Goal: Task Accomplishment & Management: Manage account settings

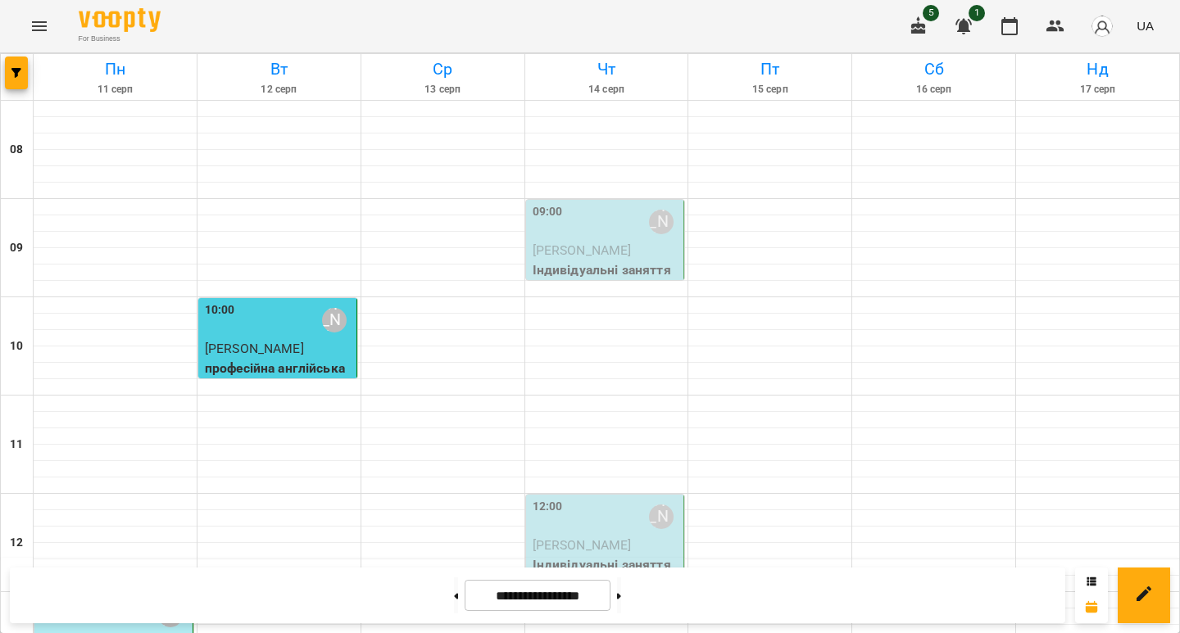
scroll to position [101, 0]
click at [278, 302] on div "10:00 [PERSON_NAME]" at bounding box center [279, 321] width 148 height 38
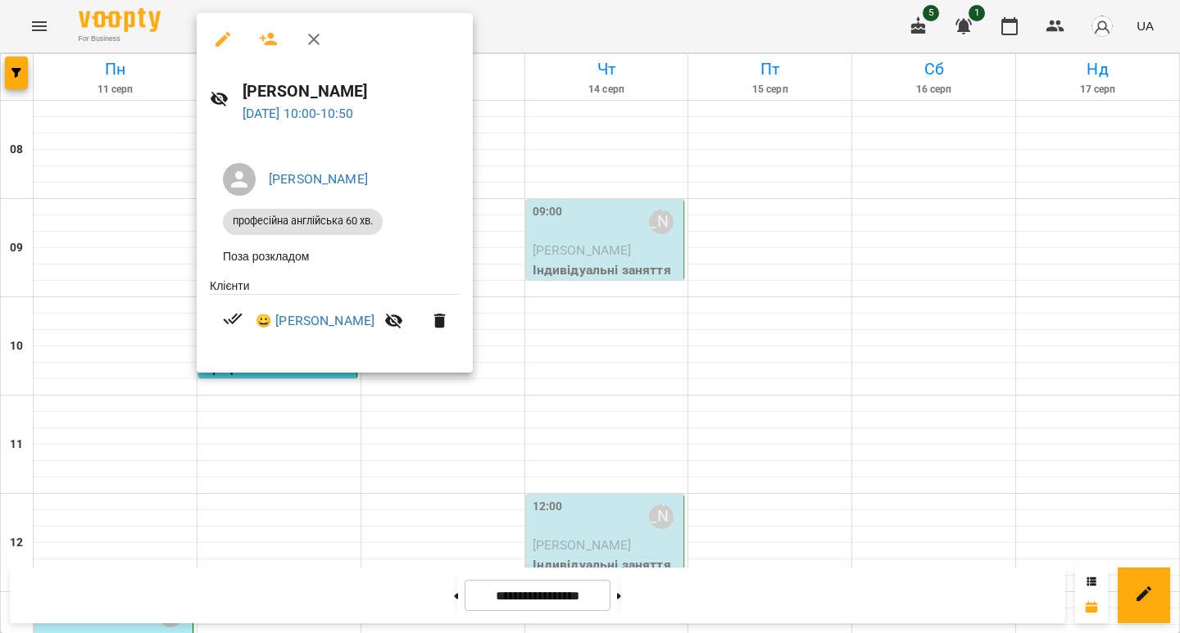
click at [224, 44] on icon "button" at bounding box center [223, 40] width 20 height 20
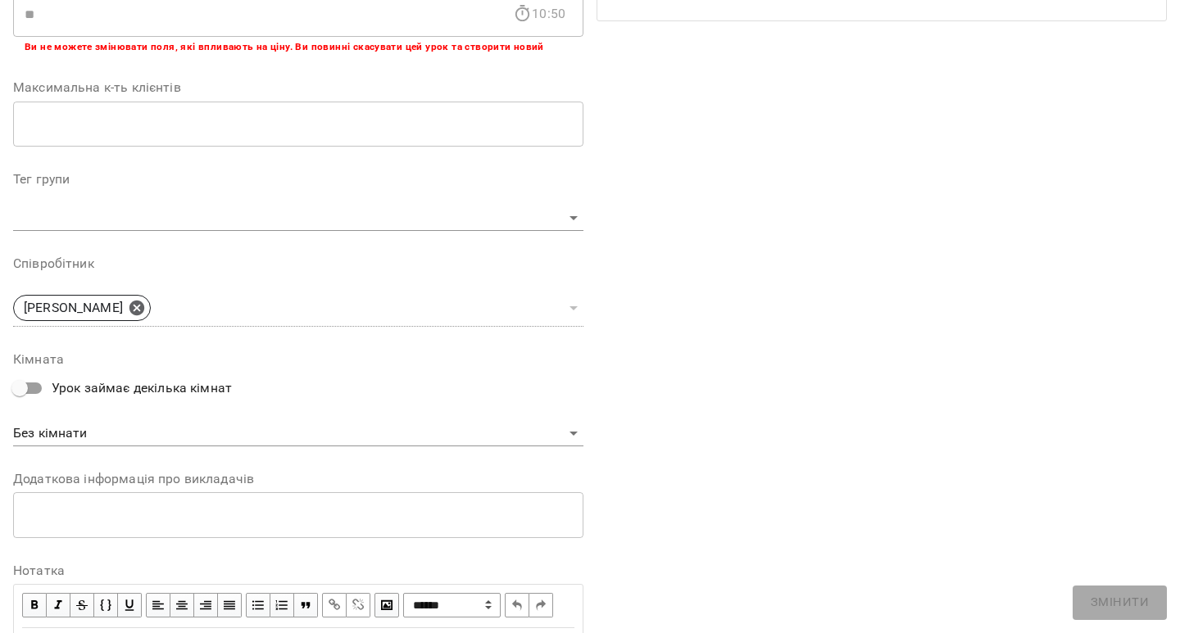
scroll to position [487, 0]
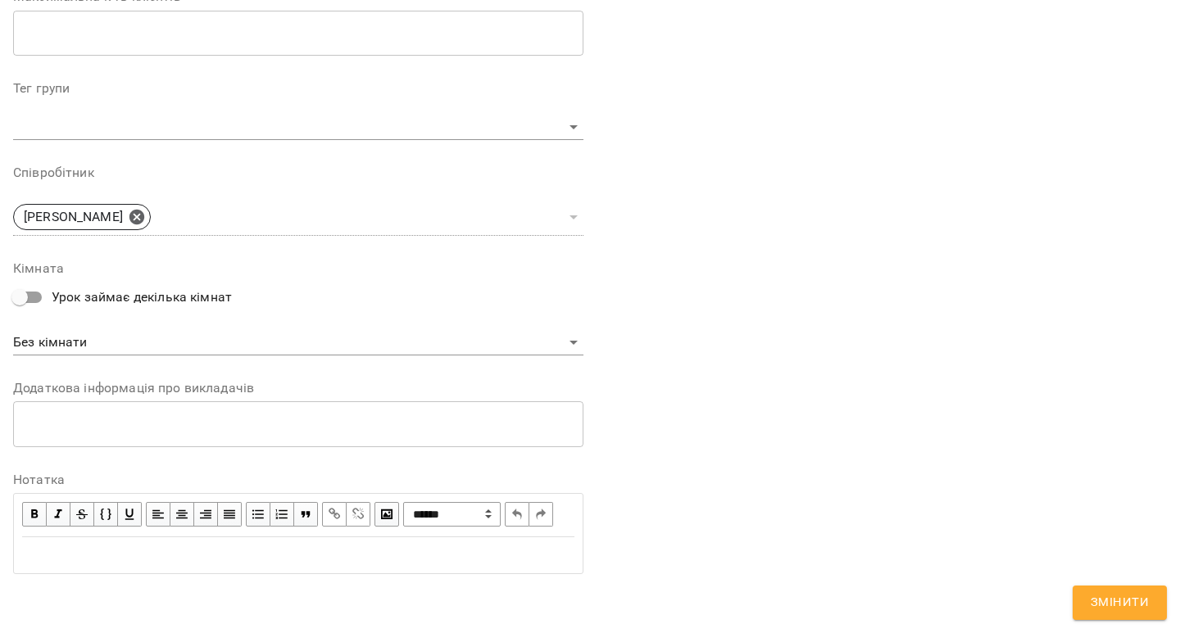
click at [211, 547] on div "Edit text" at bounding box center [298, 556] width 552 height 20
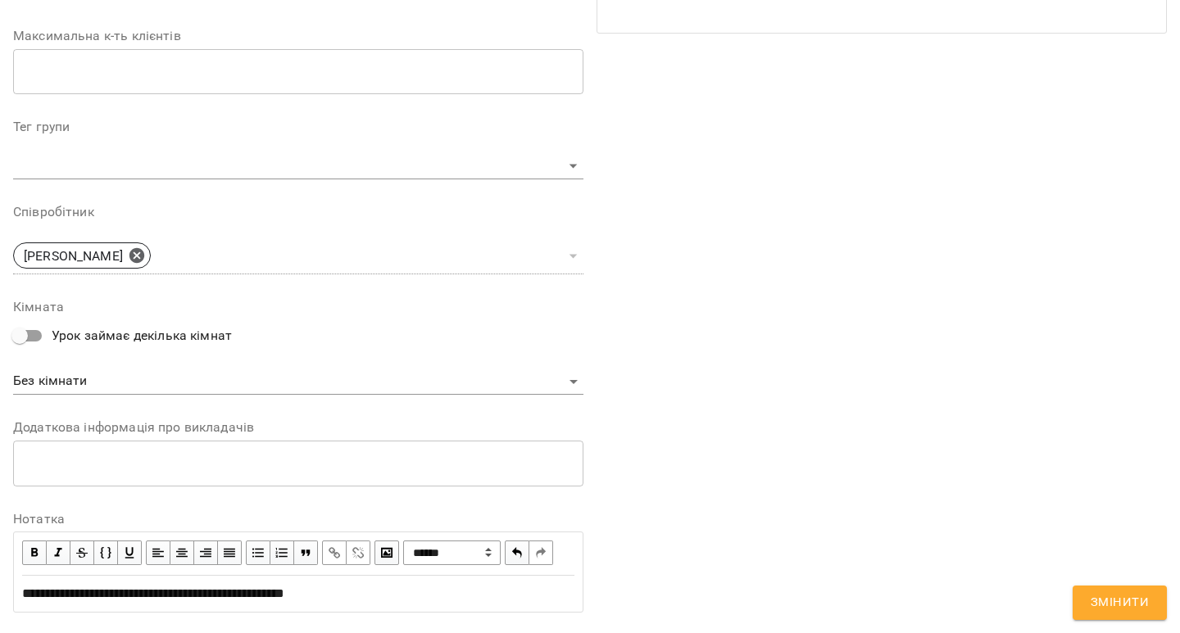
scroll to position [556, 0]
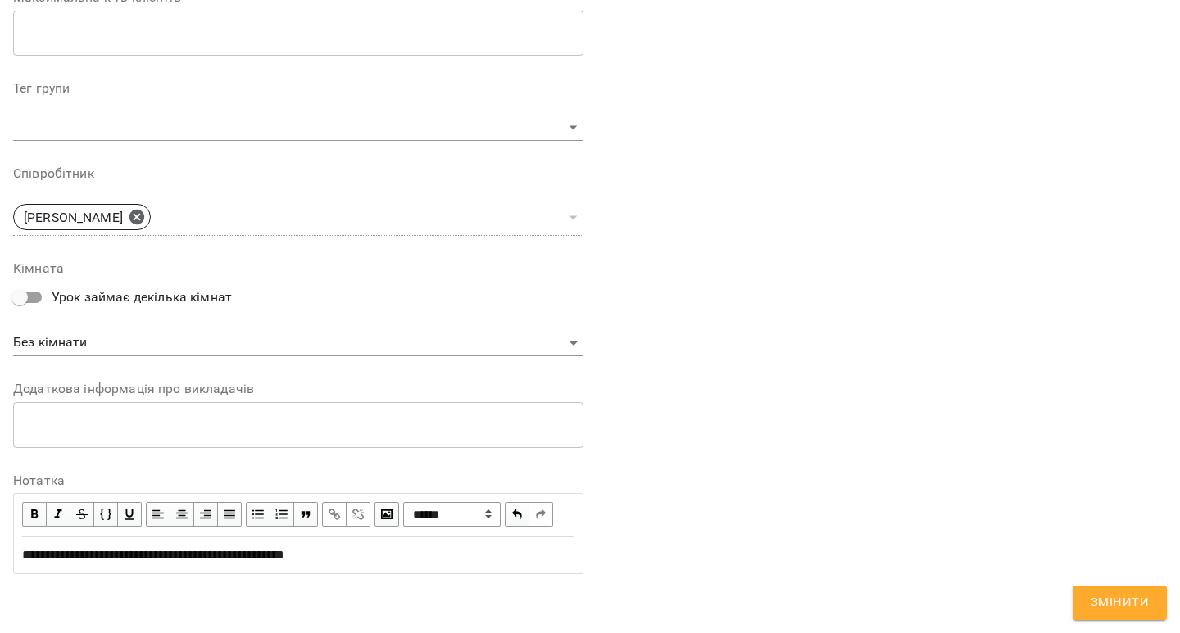
click at [284, 551] on span "**********" at bounding box center [153, 555] width 262 height 12
click at [263, 550] on div "Edit text" at bounding box center [298, 556] width 552 height 20
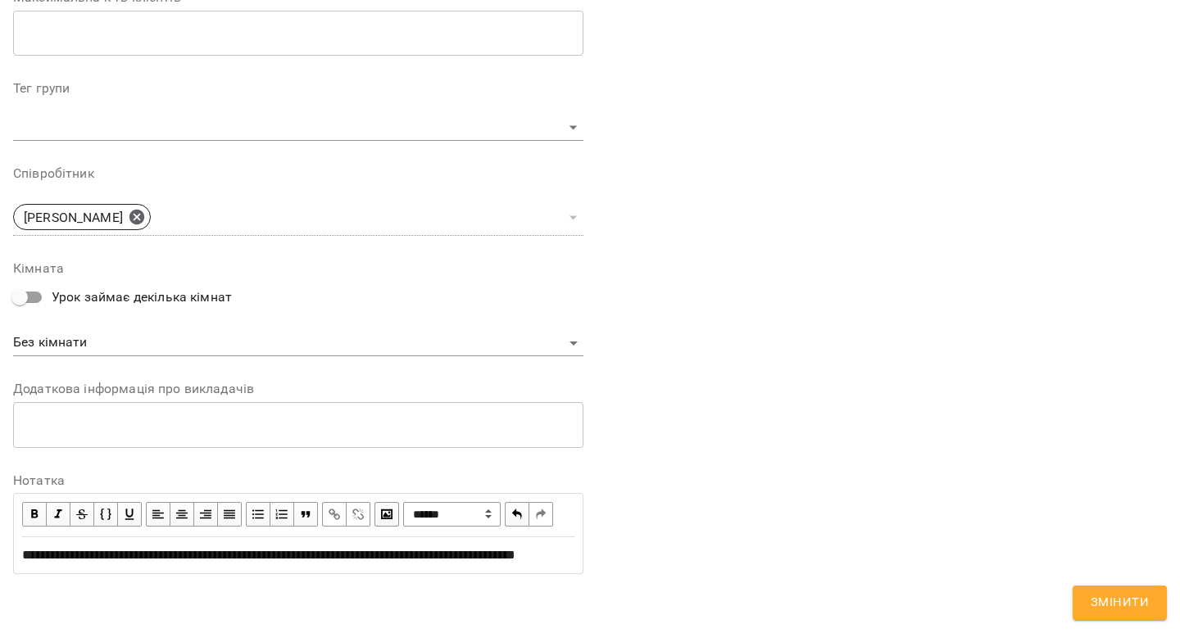
scroll to position [0, 0]
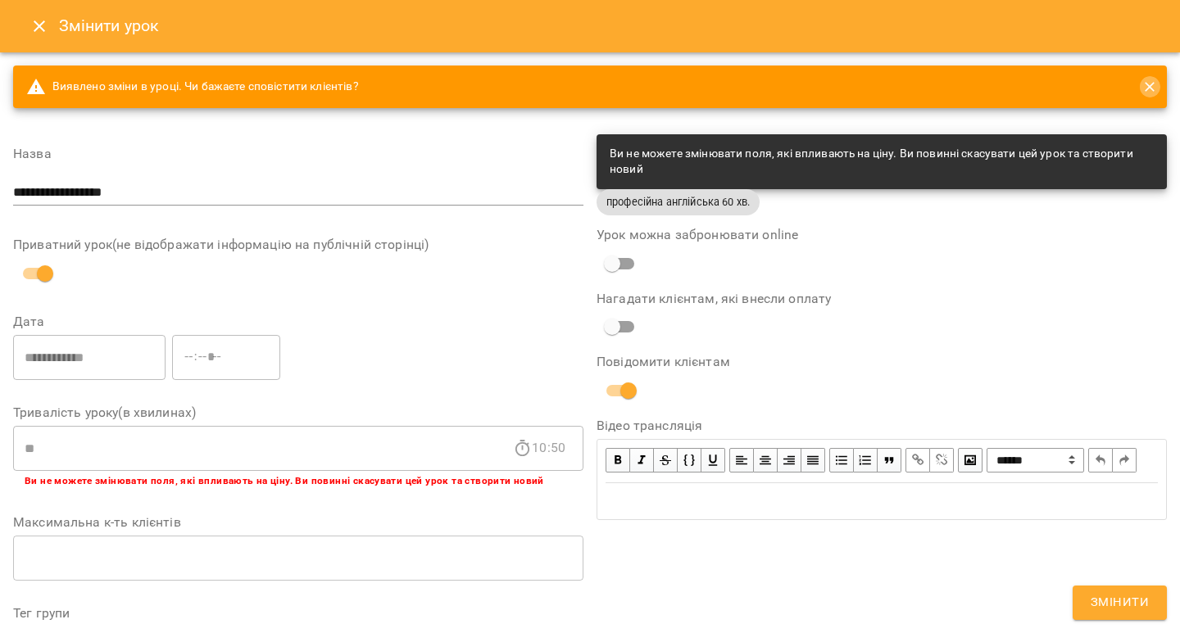
click at [1142, 84] on icon "close" at bounding box center [1150, 87] width 16 height 16
click at [1142, 88] on icon "close" at bounding box center [1150, 87] width 16 height 16
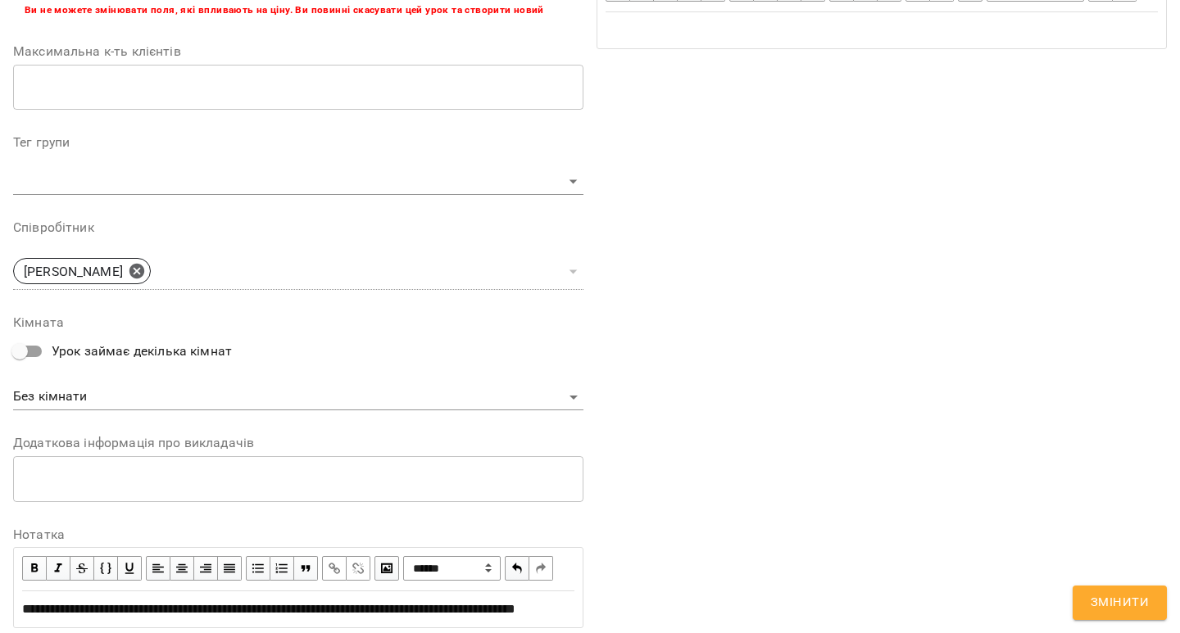
scroll to position [575, 0]
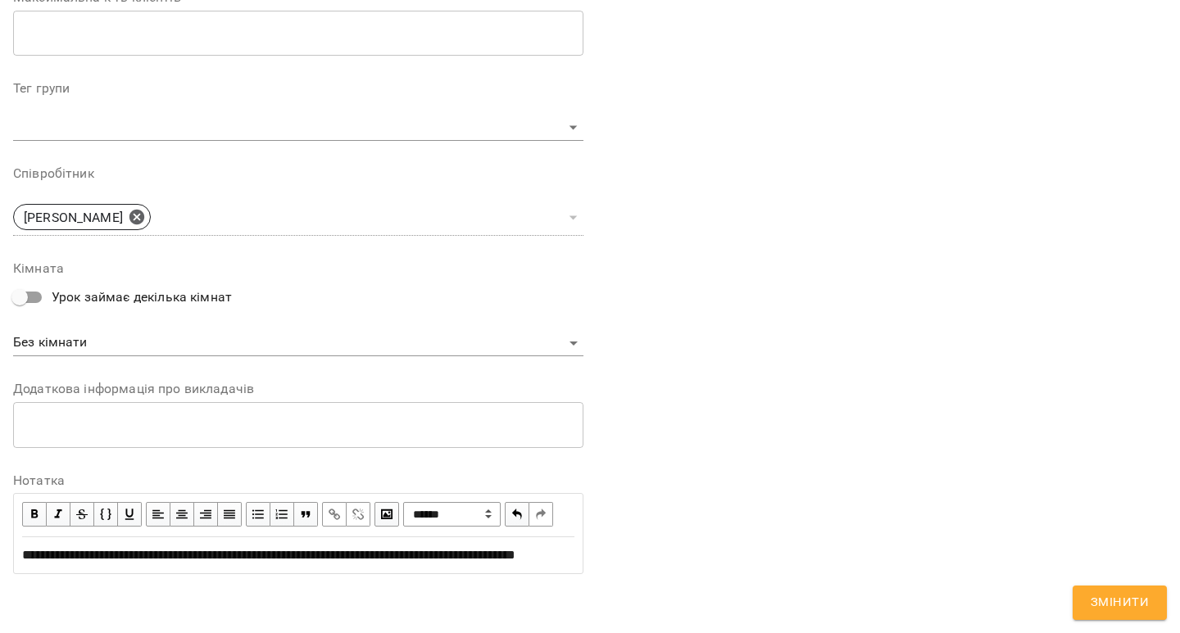
click at [1127, 607] on span "Змінити" at bounding box center [1120, 602] width 58 height 21
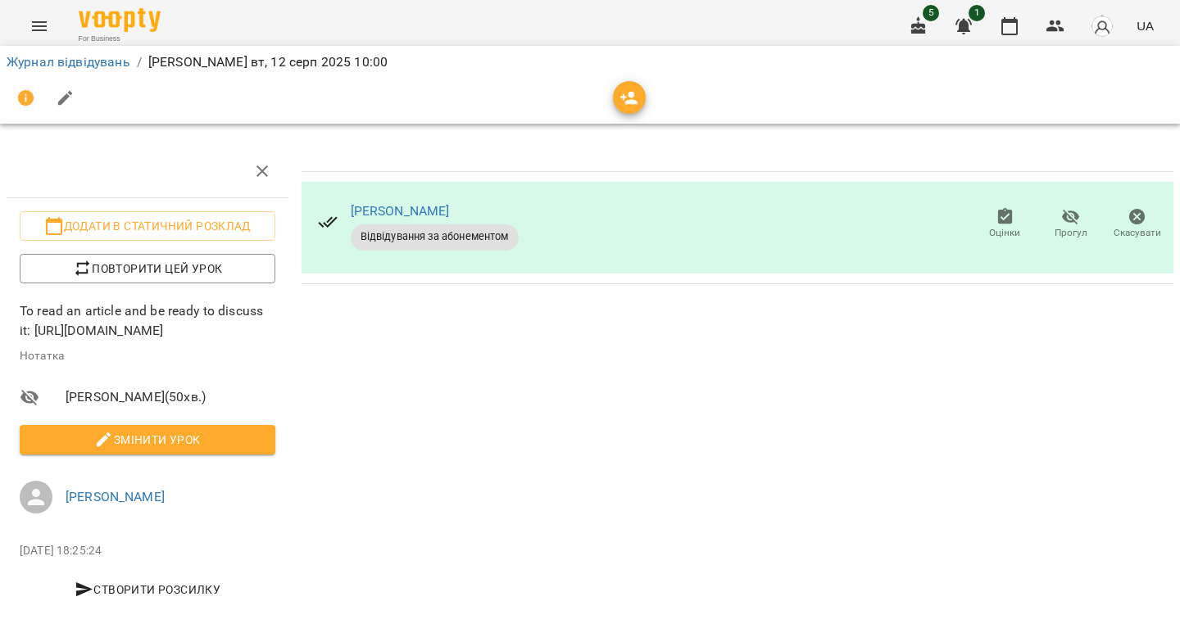
scroll to position [1, 0]
click at [170, 222] on span "Додати в статичний розклад" at bounding box center [147, 226] width 229 height 20
click at [66, 53] on li "Журнал відвідувань" at bounding box center [69, 62] width 124 height 20
click at [65, 64] on link "Журнал відвідувань" at bounding box center [69, 62] width 124 height 16
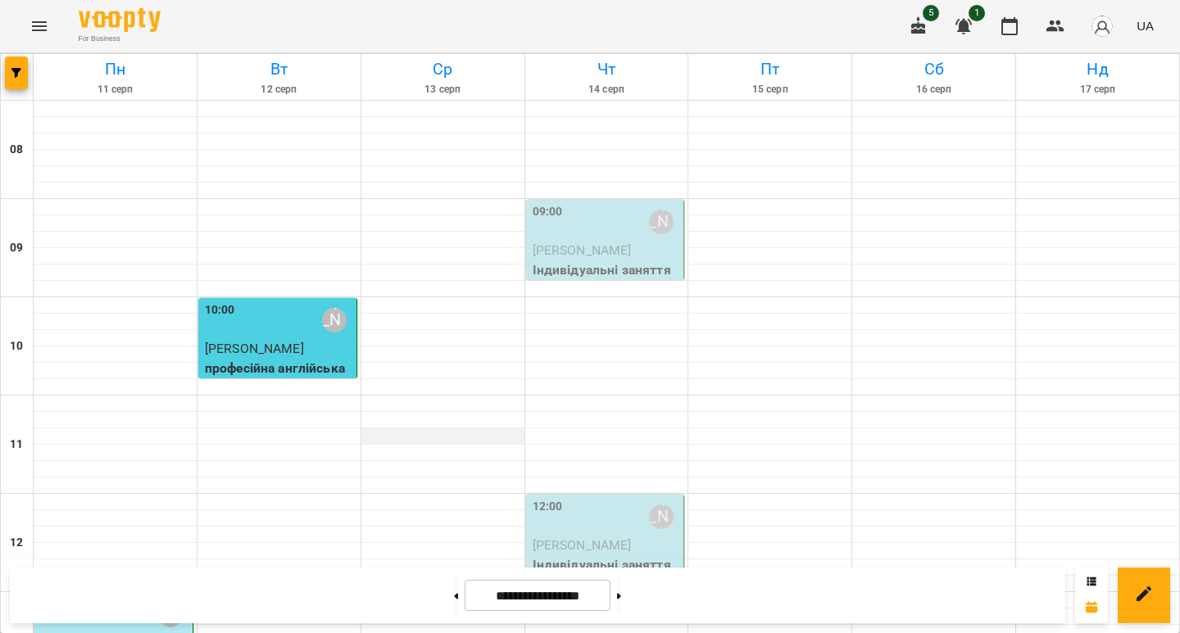
scroll to position [306, 0]
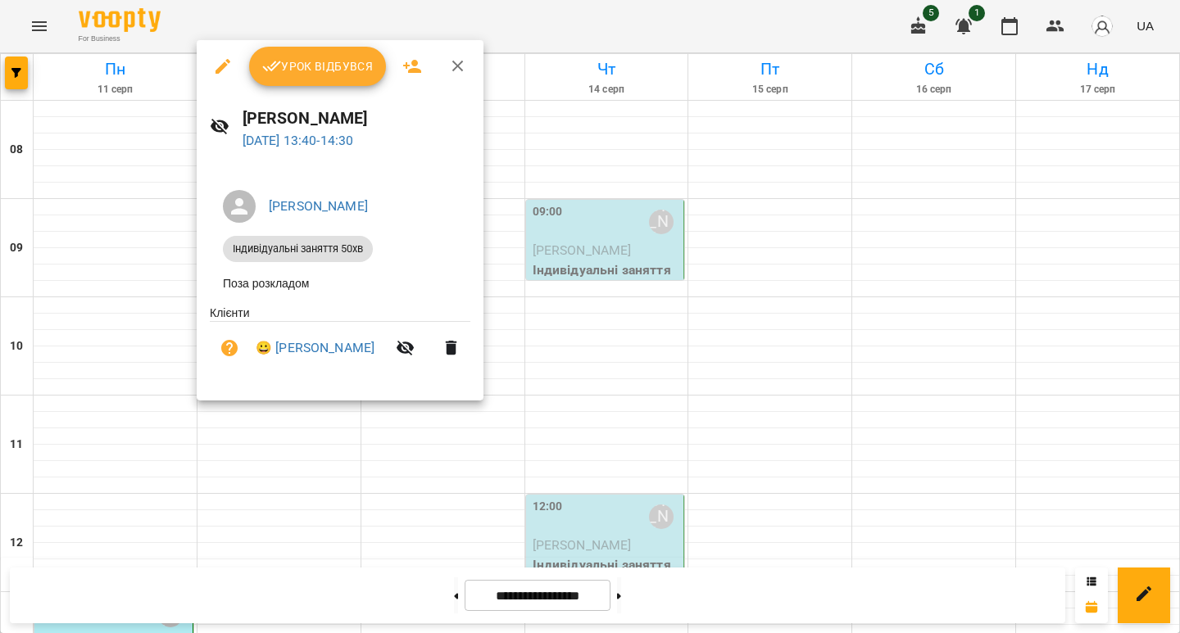
click at [424, 426] on div at bounding box center [590, 316] width 1180 height 633
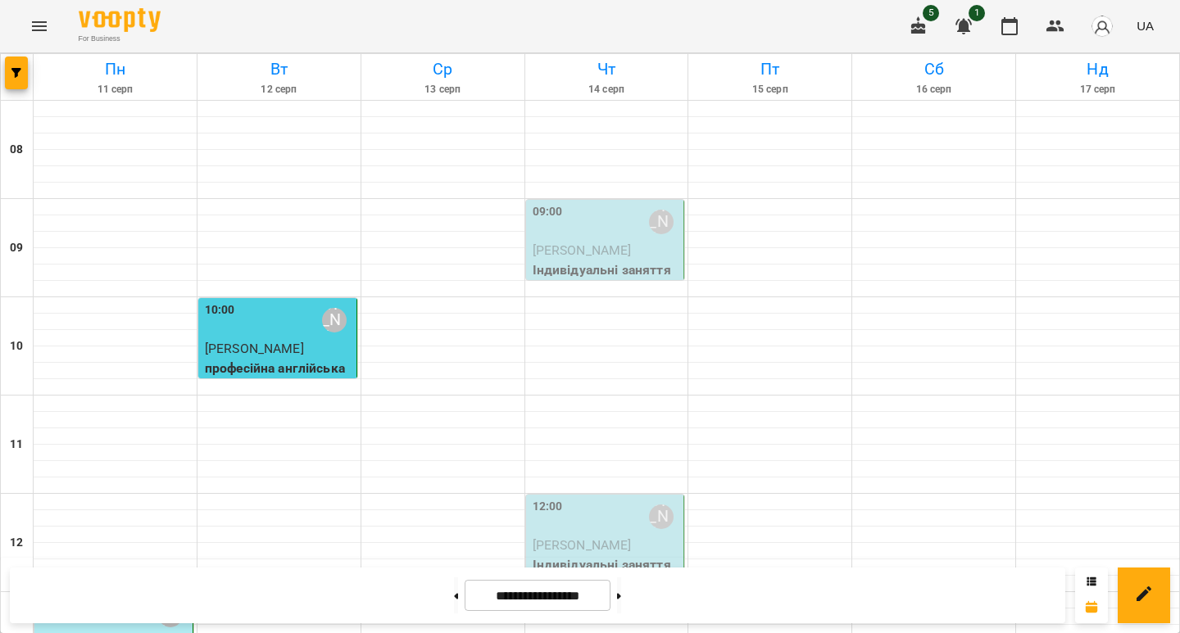
scroll to position [362, 0]
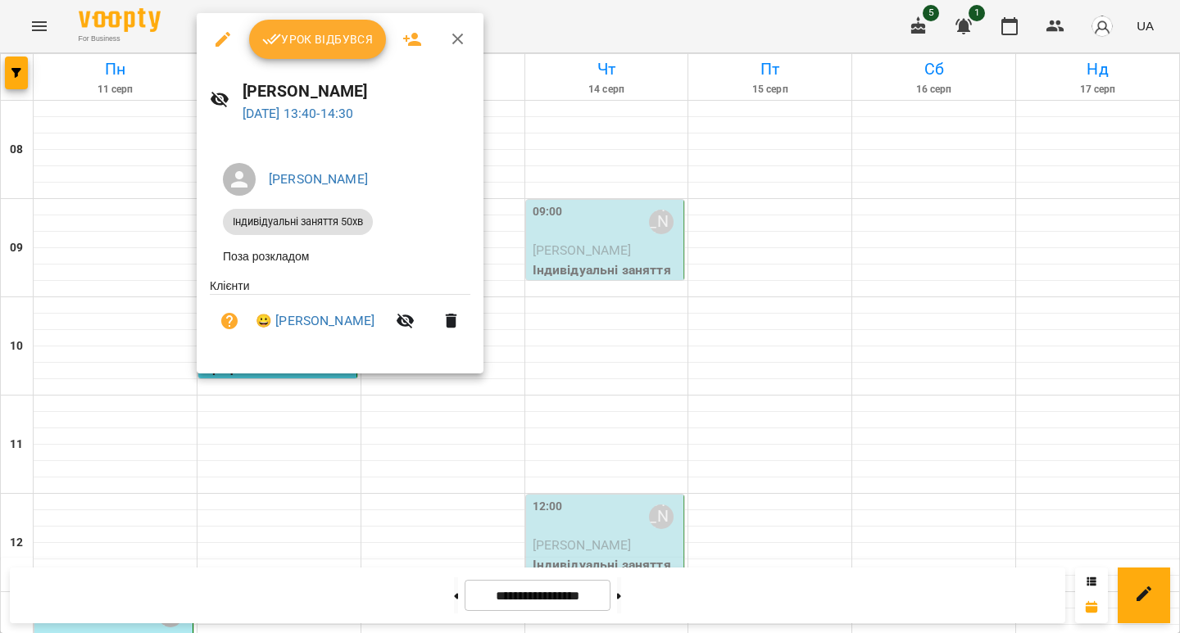
click at [309, 30] on span "Урок відбувся" at bounding box center [317, 40] width 111 height 20
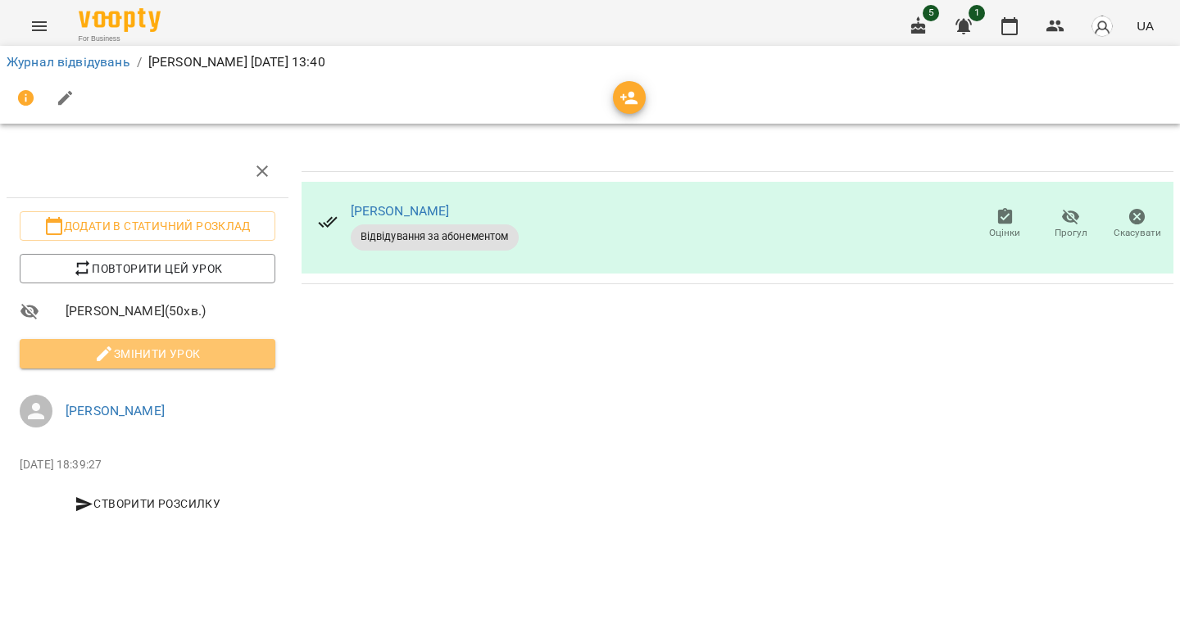
click at [232, 356] on span "Змінити урок" at bounding box center [147, 354] width 229 height 20
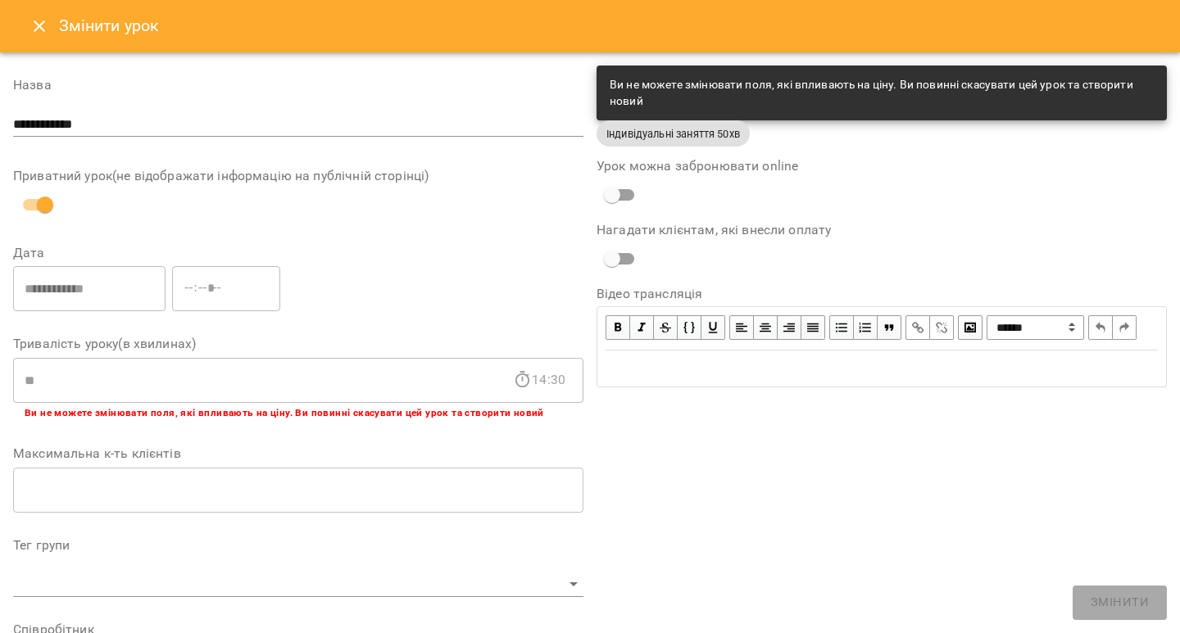
scroll to position [487, 0]
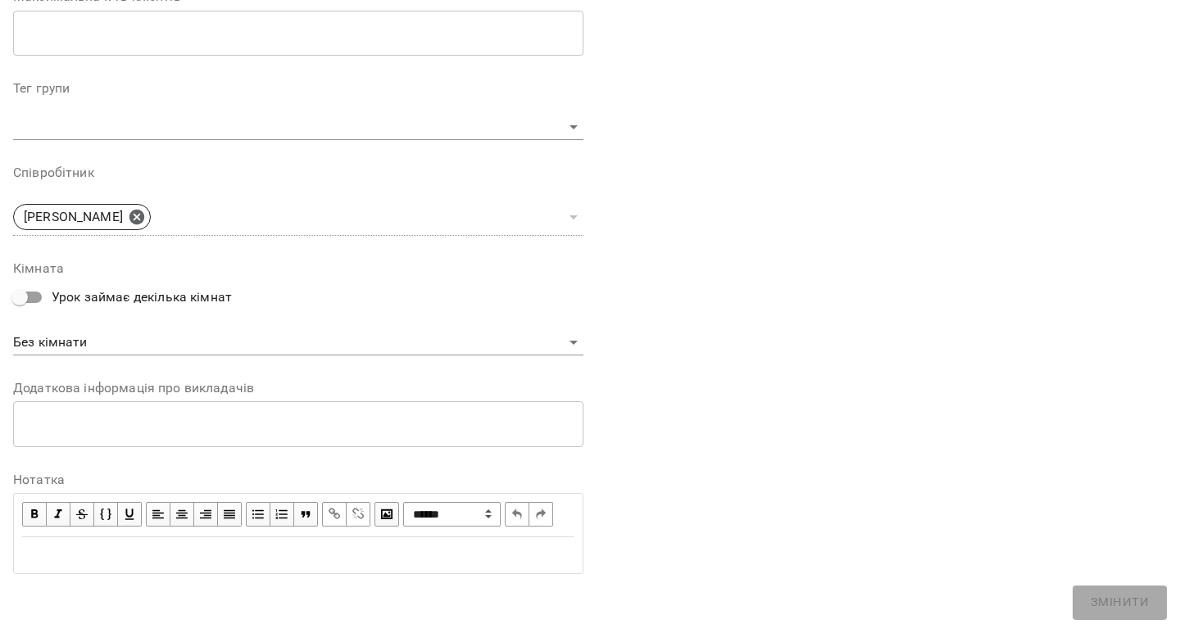
click at [225, 563] on div "Edit text" at bounding box center [298, 556] width 552 height 20
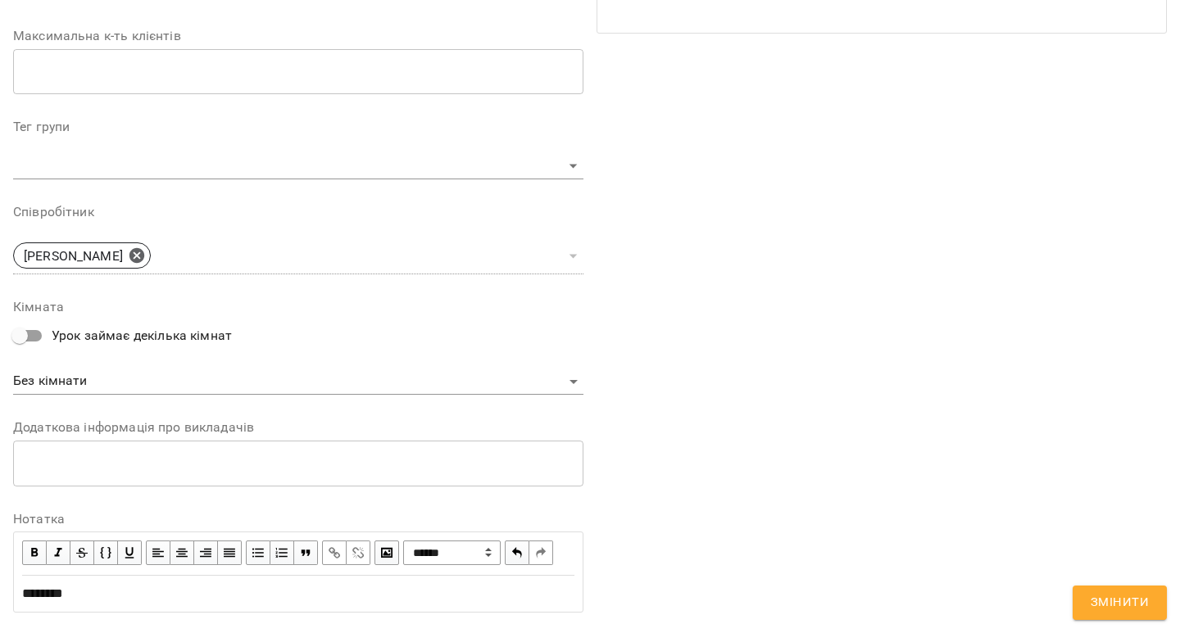
scroll to position [556, 0]
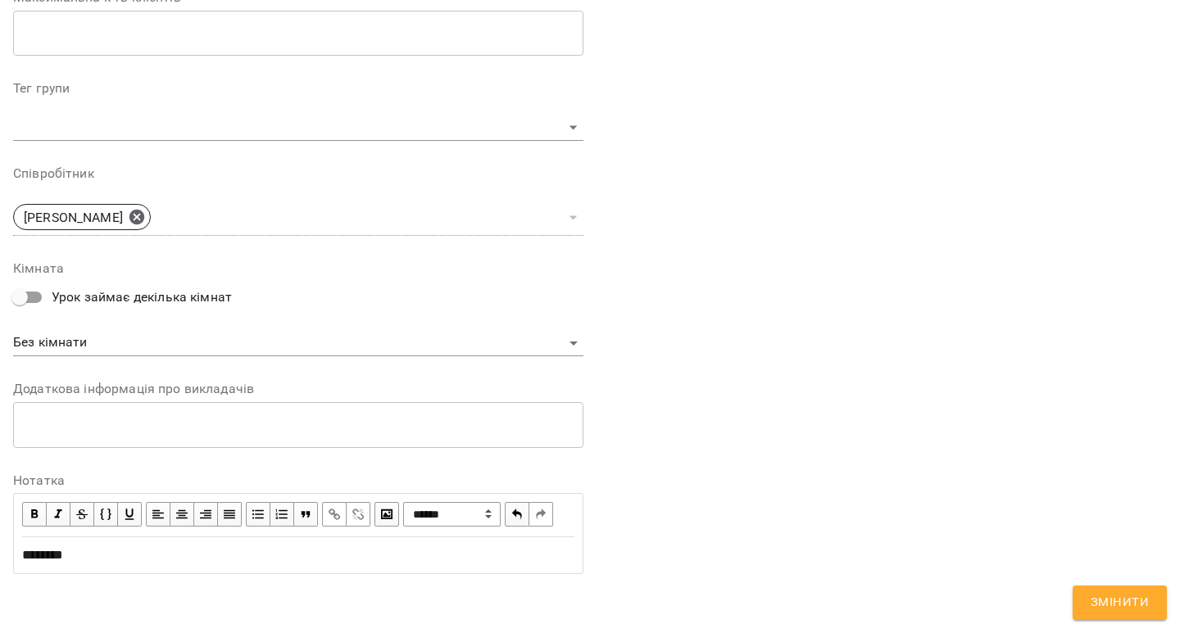
click at [1129, 611] on span "Змінити" at bounding box center [1120, 602] width 58 height 21
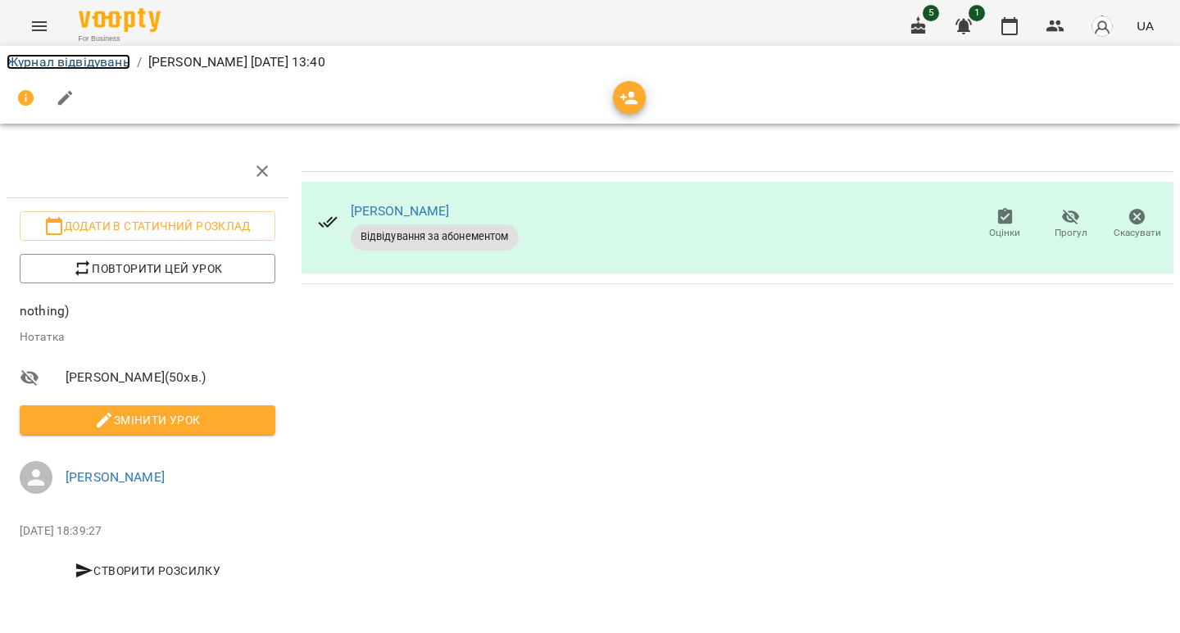
click at [39, 58] on link "Журнал відвідувань" at bounding box center [69, 62] width 124 height 16
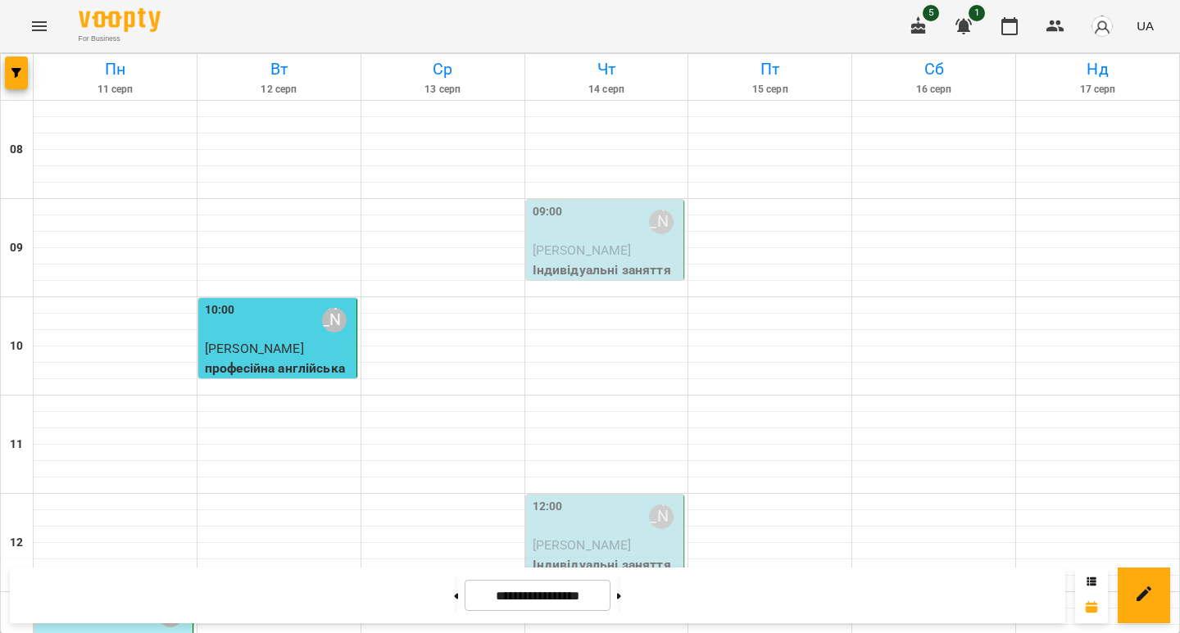
scroll to position [584, 0]
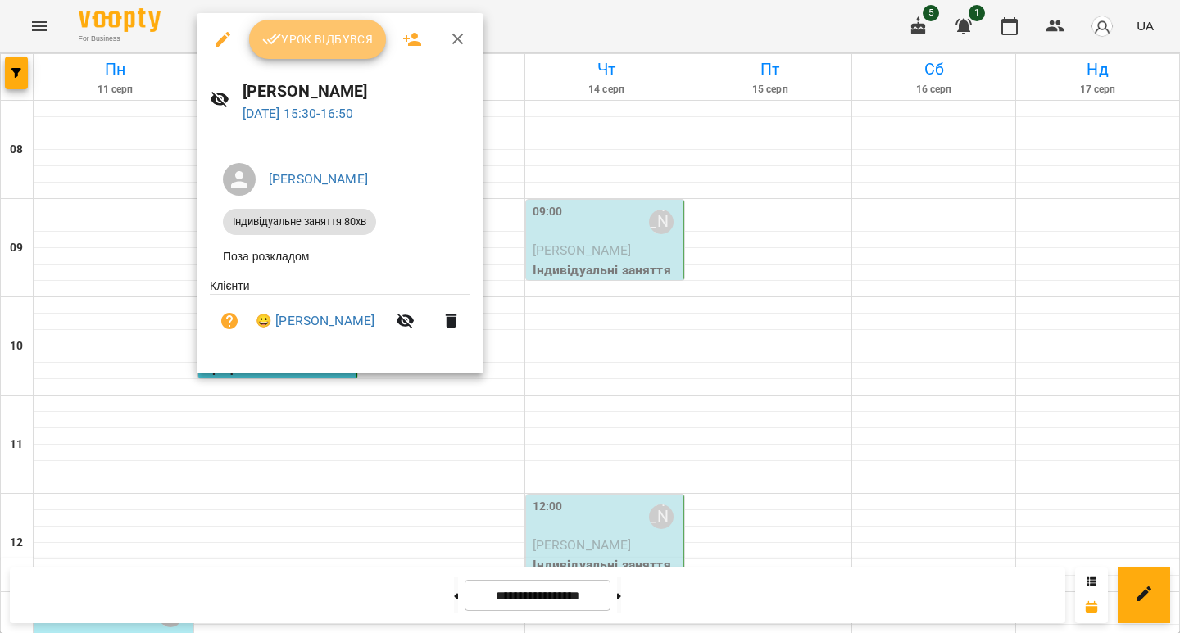
click at [332, 44] on span "Урок відбувся" at bounding box center [317, 40] width 111 height 20
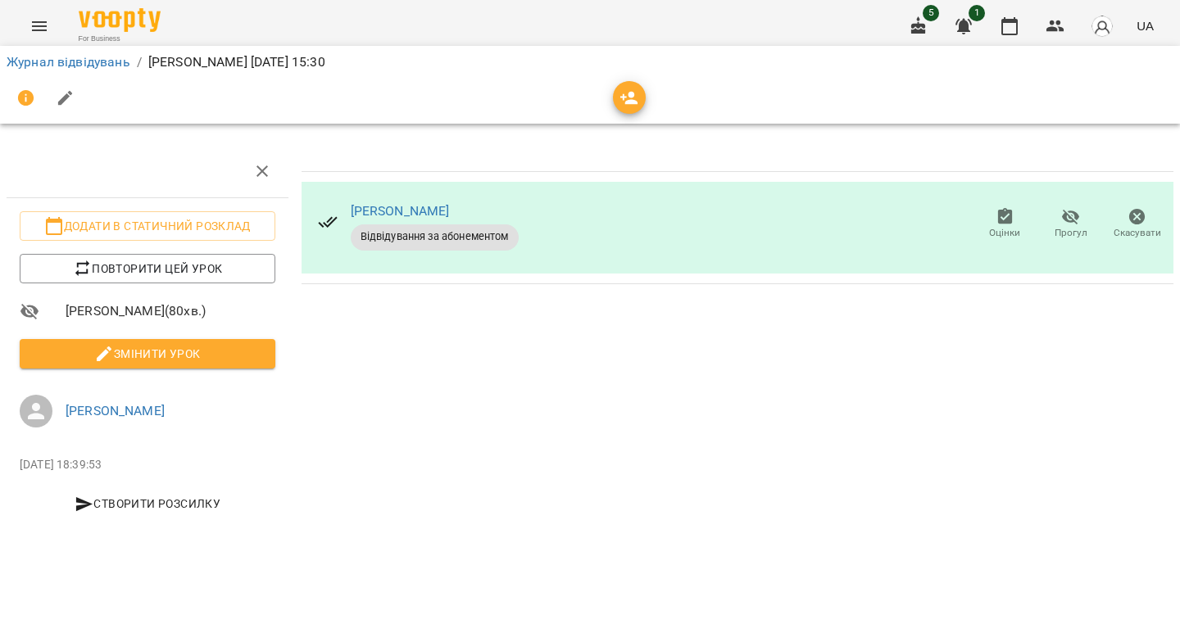
click at [237, 356] on span "Змінити урок" at bounding box center [147, 354] width 229 height 20
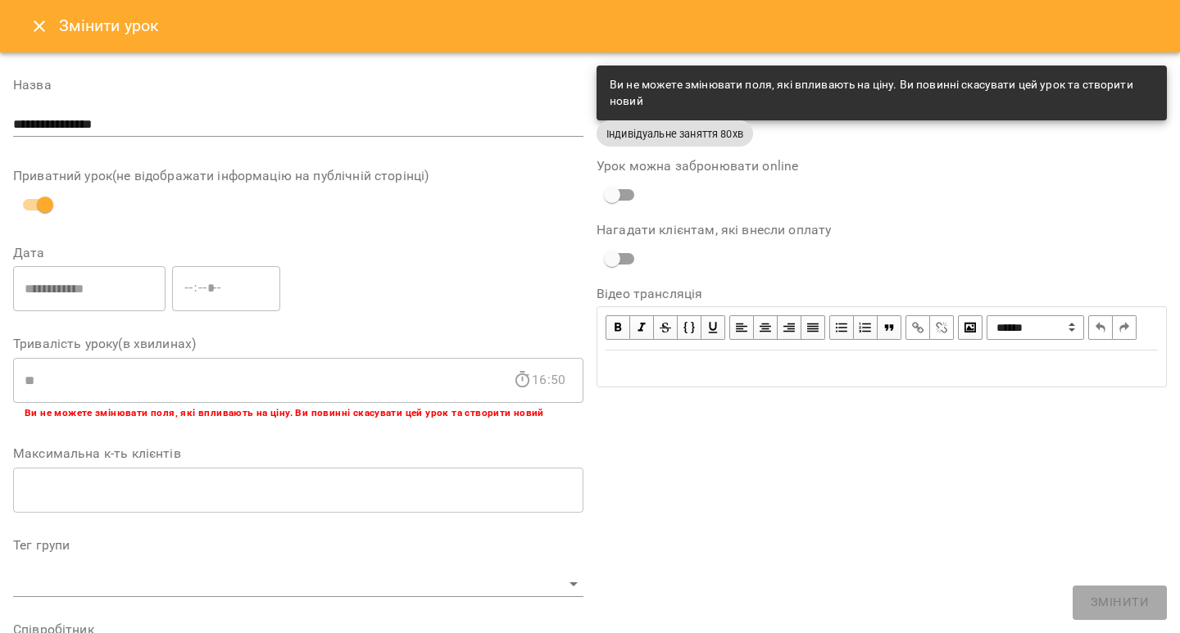
scroll to position [487, 0]
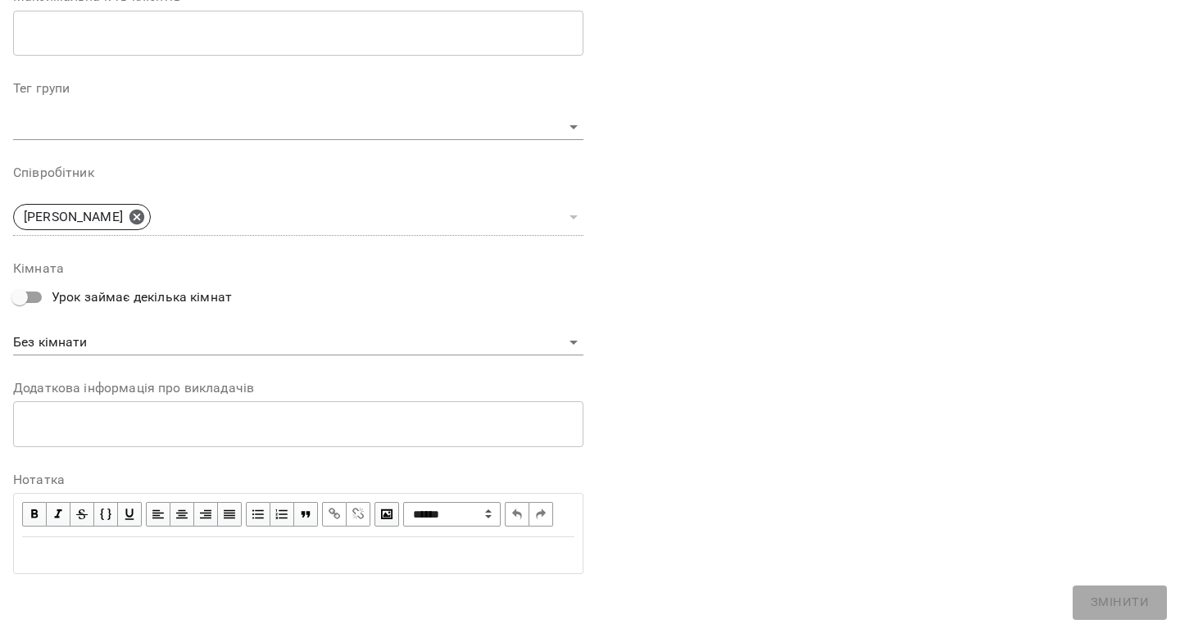
click at [219, 545] on div "Edit text" at bounding box center [298, 555] width 567 height 34
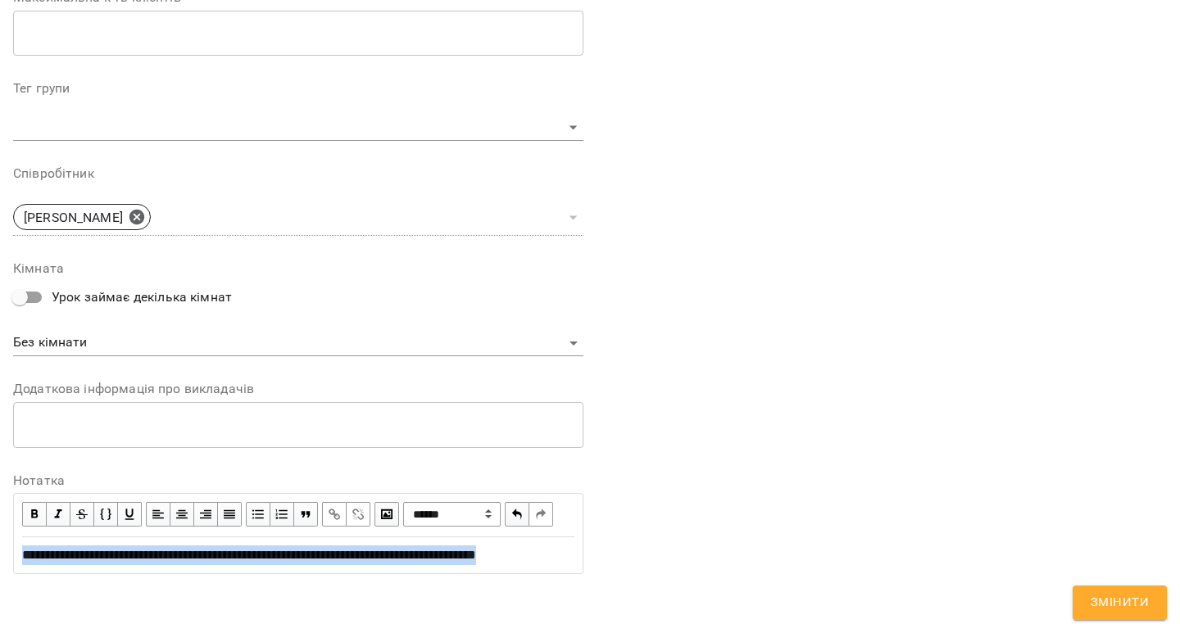
drag, startPoint x: 405, startPoint y: 580, endPoint x: 19, endPoint y: 543, distance: 387.7
click at [19, 543] on div "**********" at bounding box center [298, 555] width 567 height 34
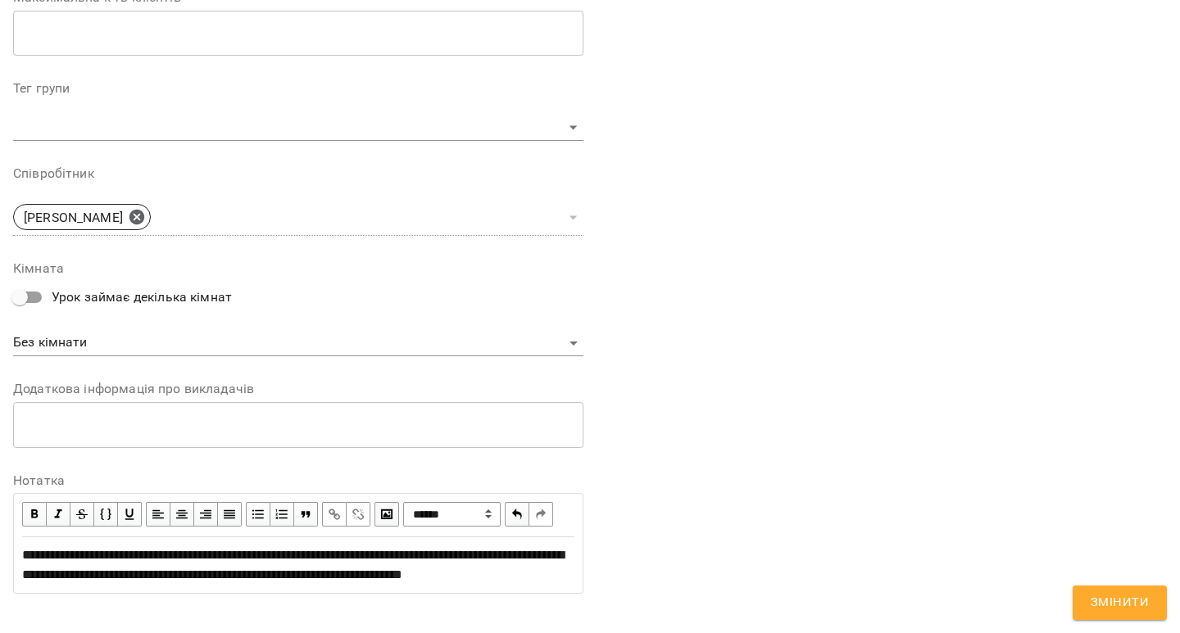
click at [276, 581] on span "**********" at bounding box center [293, 565] width 542 height 32
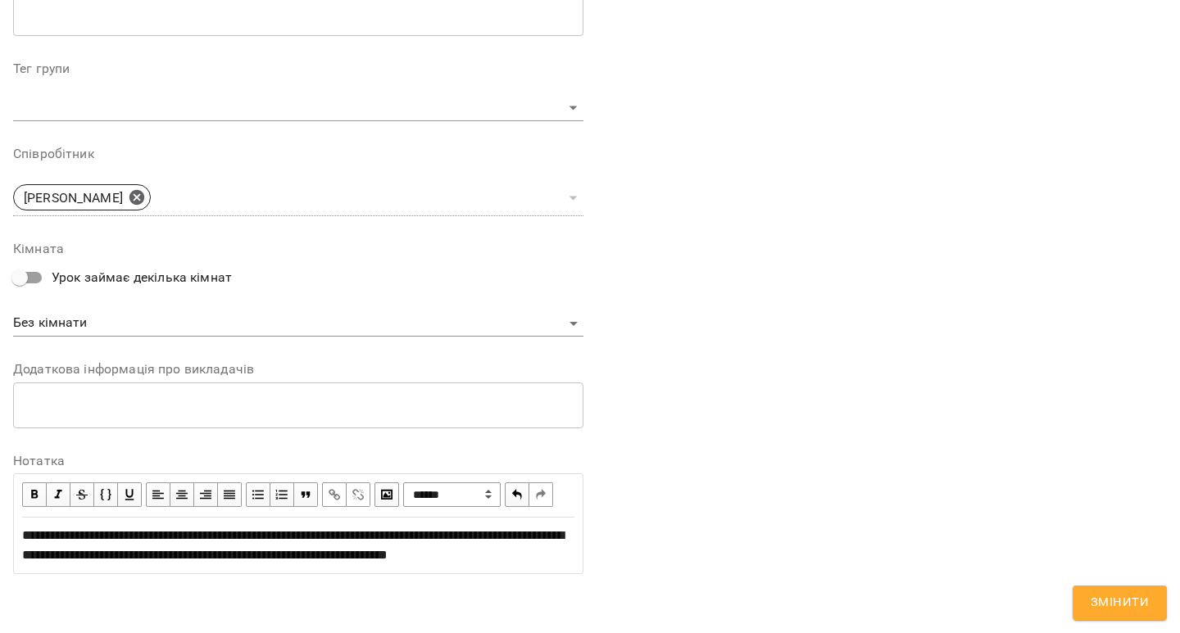
scroll to position [596, 0]
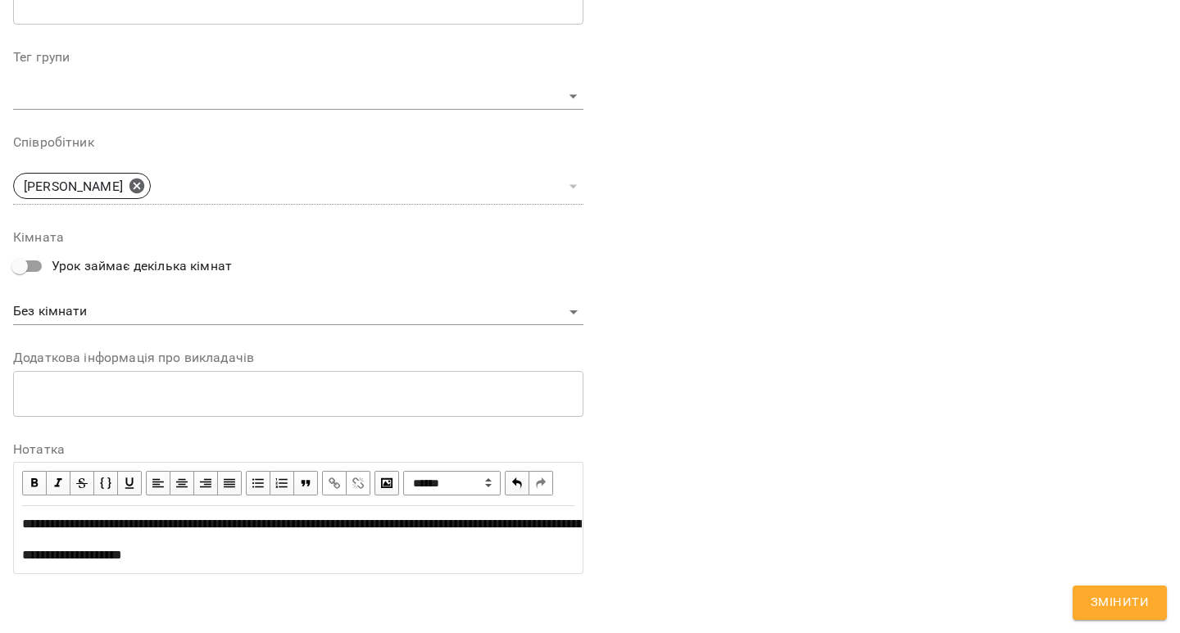
click at [792, 361] on div "**********" at bounding box center [881, 83] width 583 height 1024
click at [1102, 611] on span "Змінити" at bounding box center [1120, 602] width 58 height 21
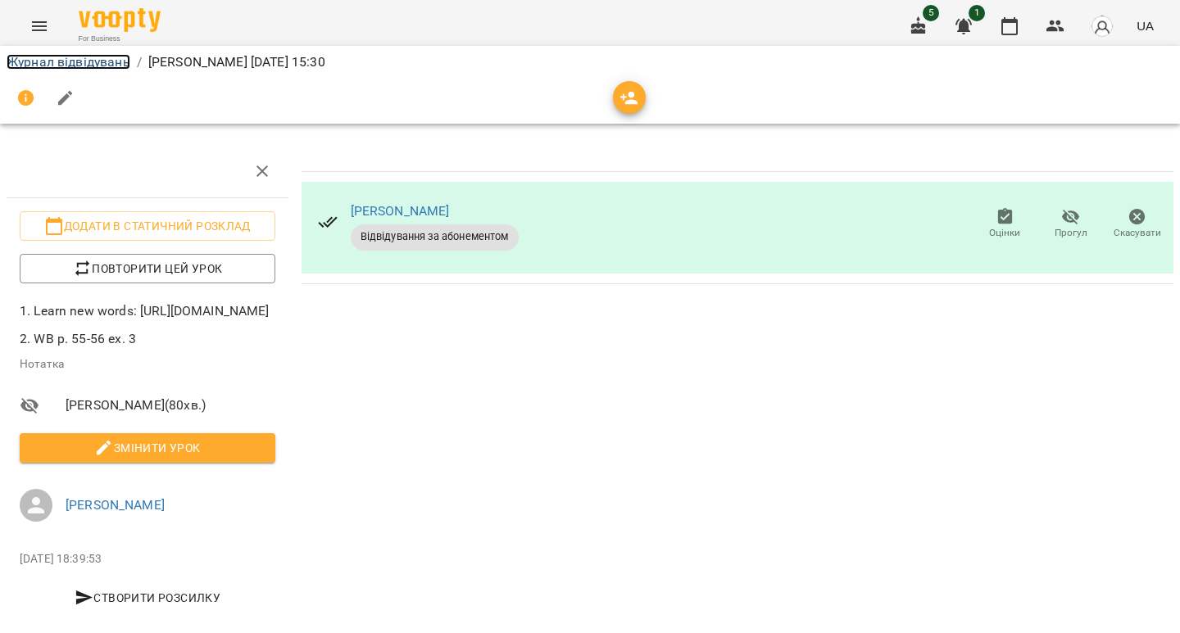
click at [79, 57] on link "Журнал відвідувань" at bounding box center [69, 62] width 124 height 16
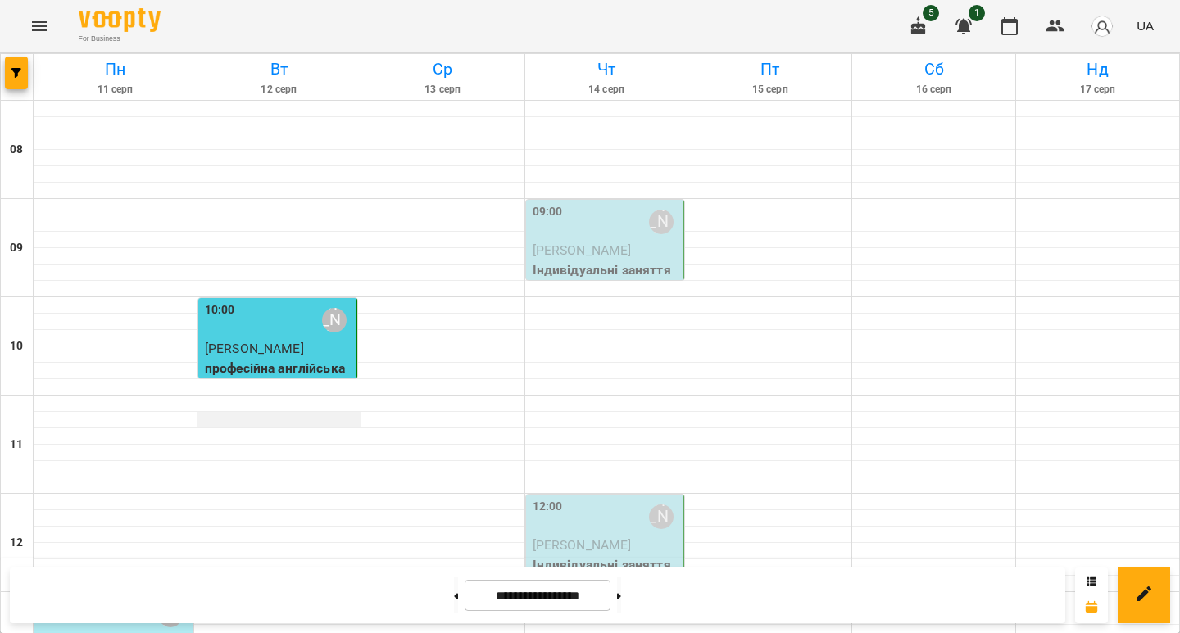
scroll to position [884, 0]
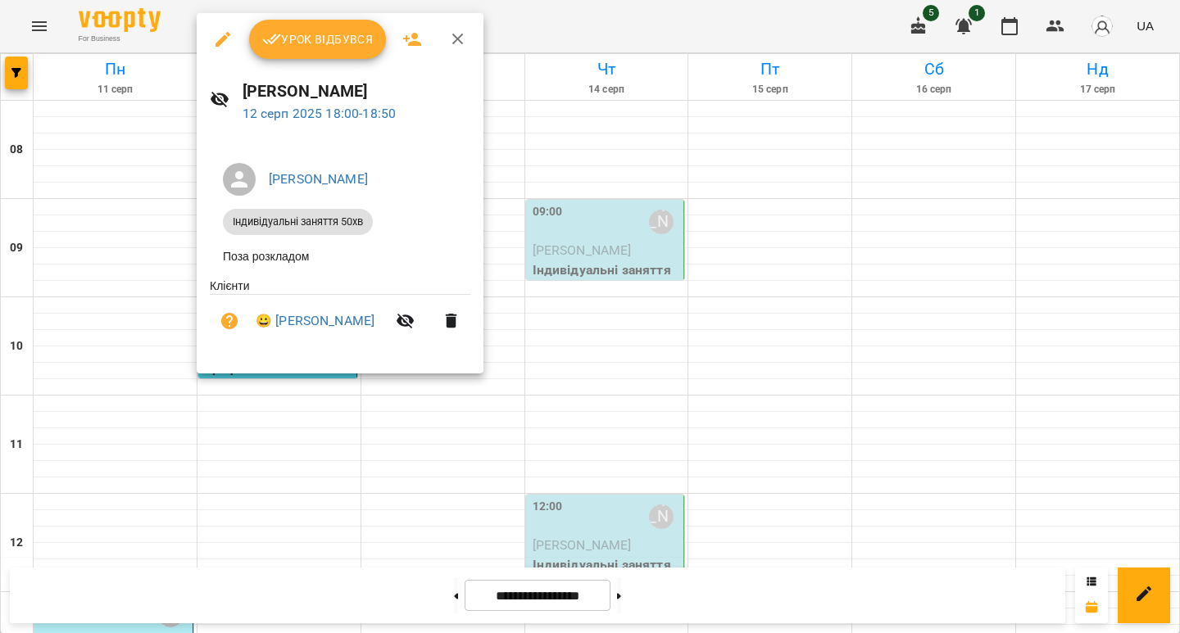
click at [323, 38] on span "Урок відбувся" at bounding box center [317, 40] width 111 height 20
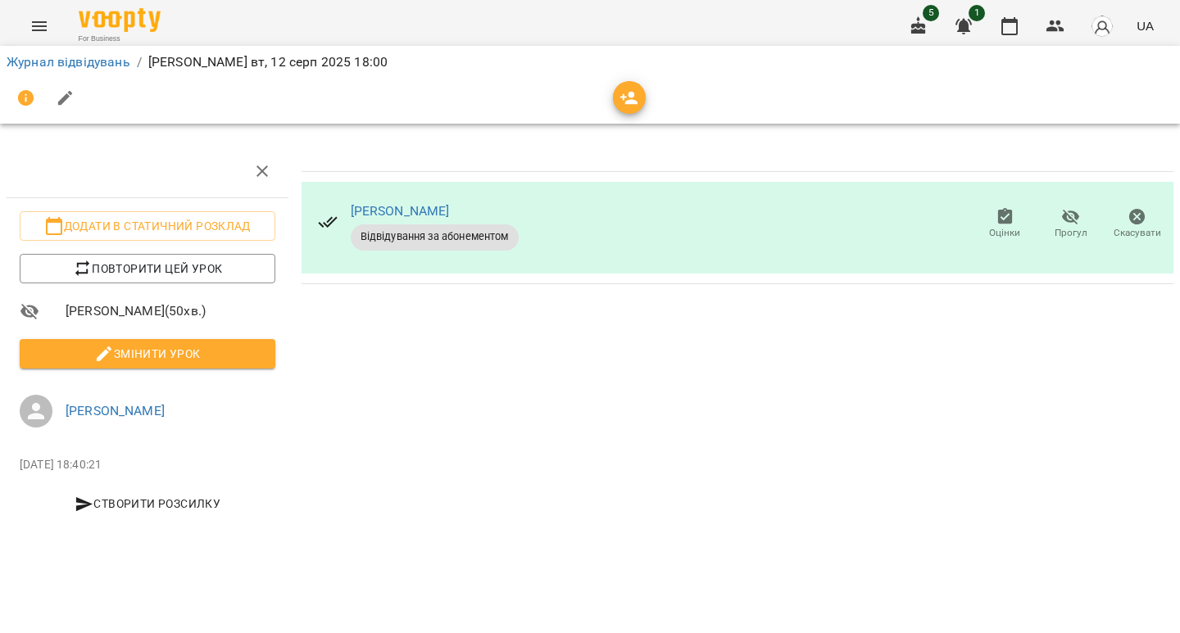
click at [207, 361] on span "Змінити урок" at bounding box center [147, 354] width 229 height 20
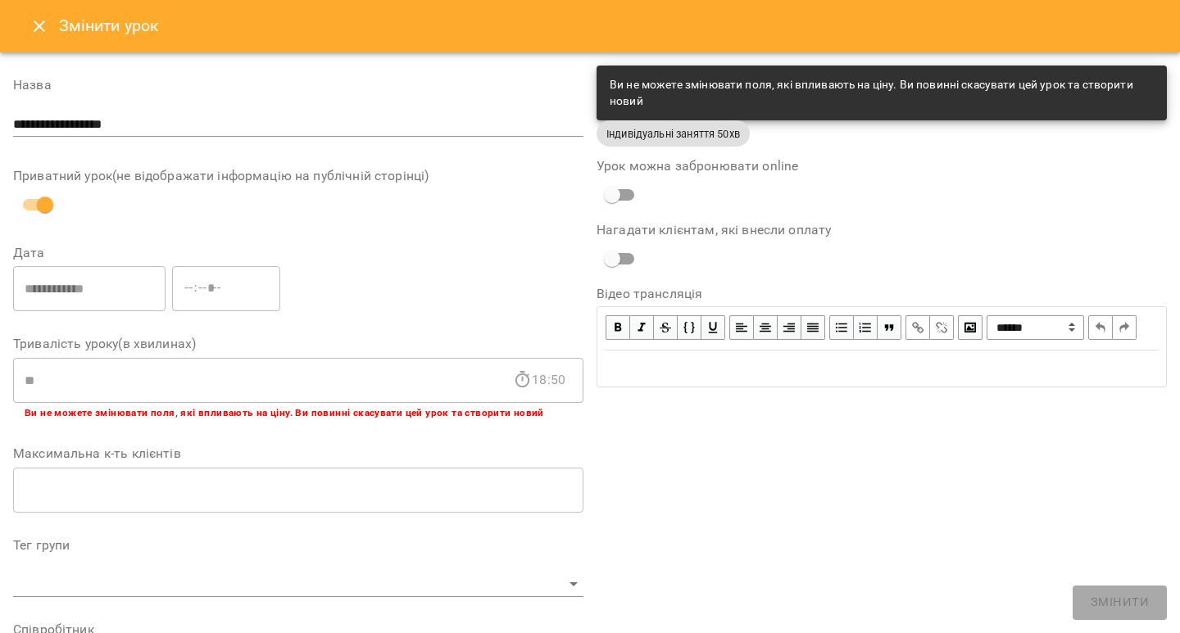
scroll to position [487, 0]
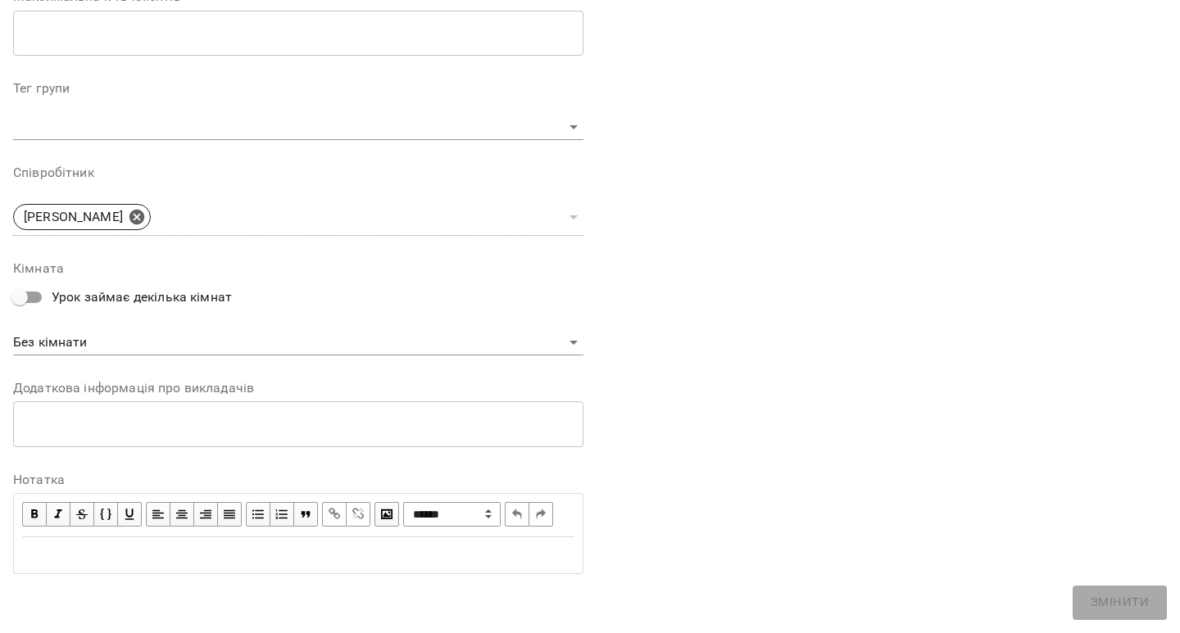
click at [197, 550] on div "Edit text" at bounding box center [298, 556] width 552 height 20
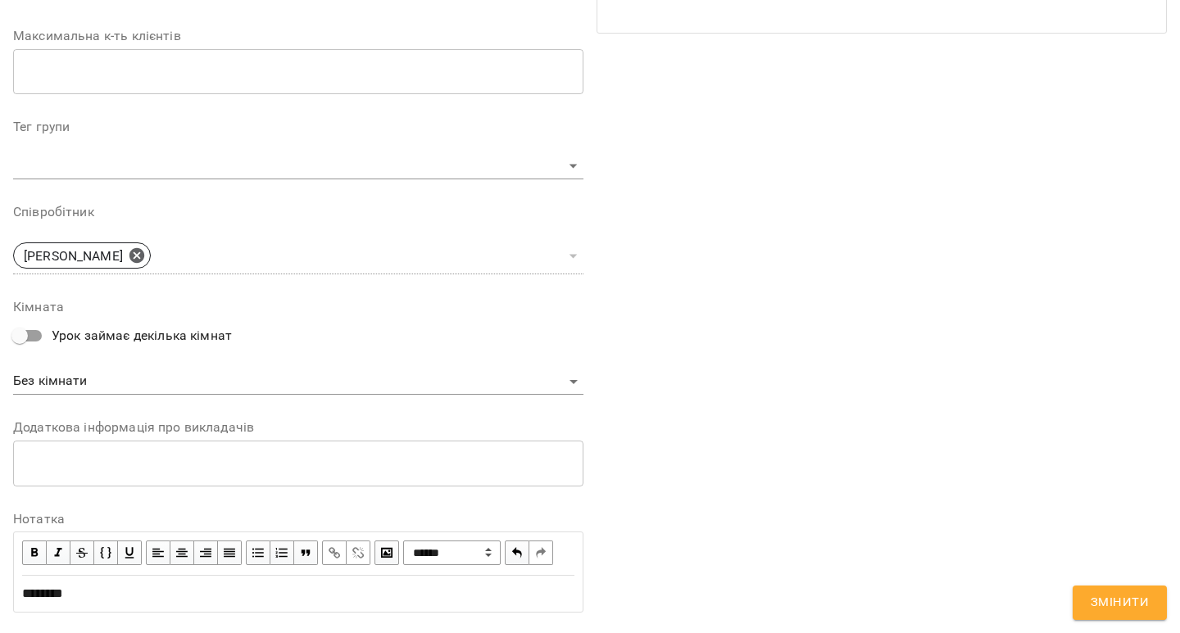
scroll to position [556, 0]
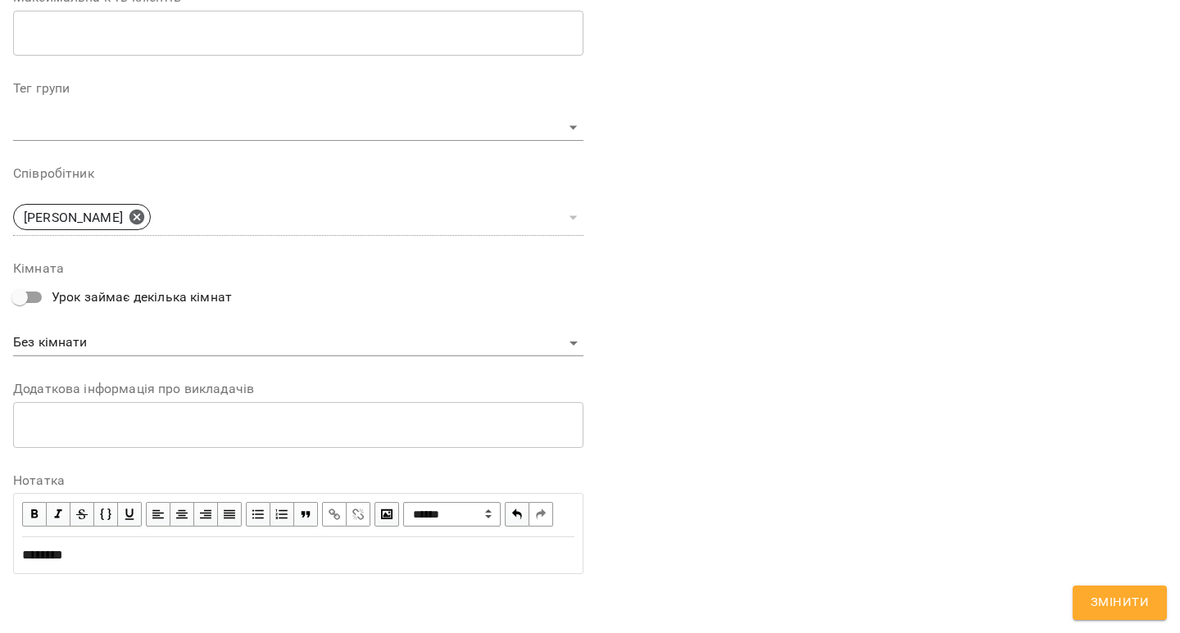
click at [1126, 604] on span "Змінити" at bounding box center [1120, 602] width 58 height 21
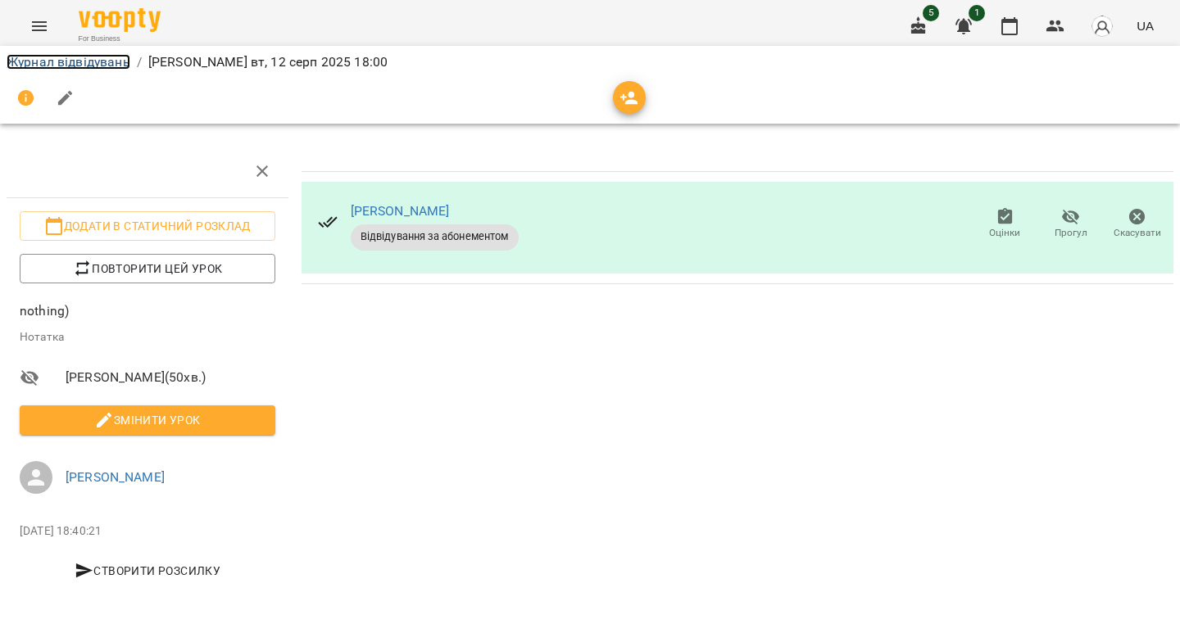
click at [70, 66] on link "Журнал відвідувань" at bounding box center [69, 62] width 124 height 16
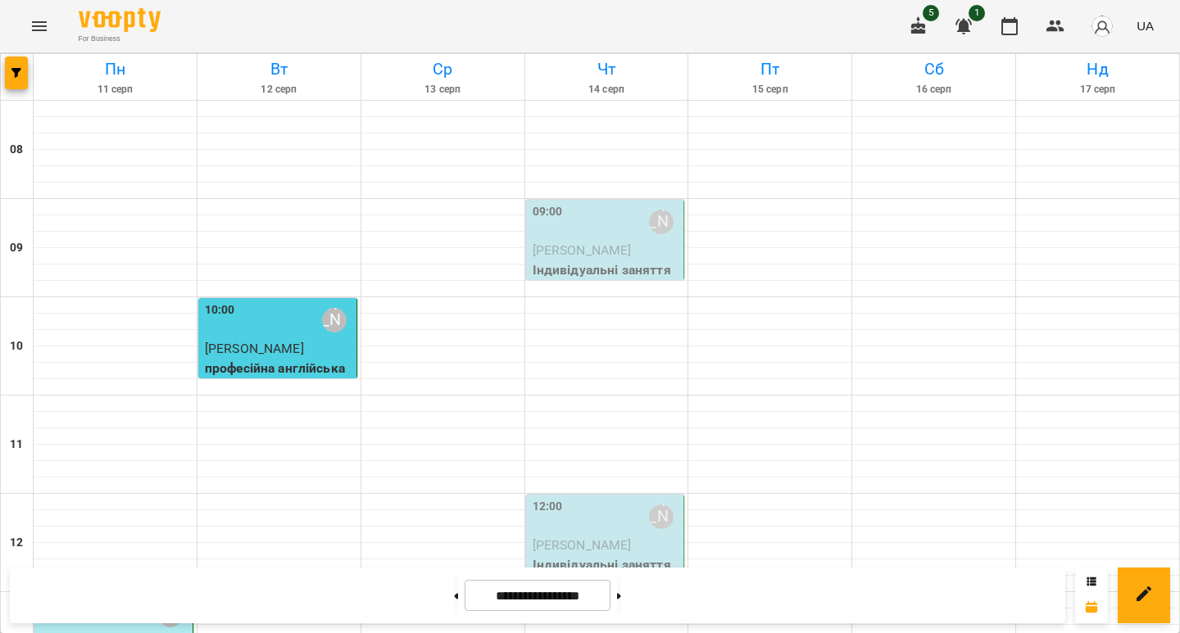
scroll to position [835, 0]
drag, startPoint x: 272, startPoint y: 436, endPoint x: 238, endPoint y: 441, distance: 34.0
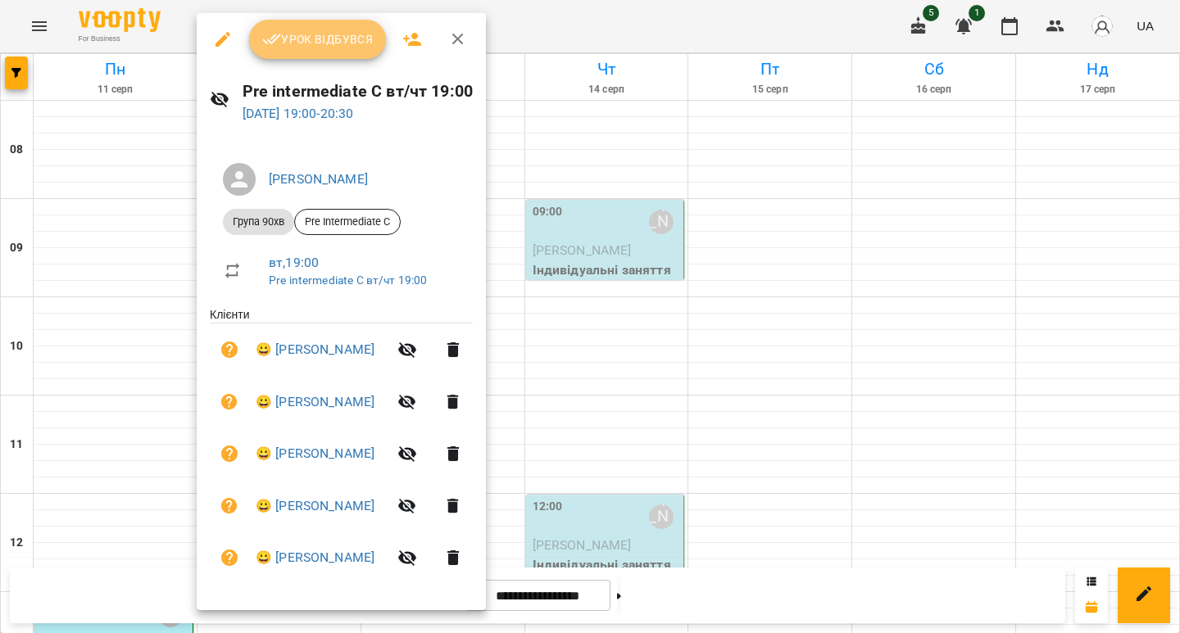
click at [329, 48] on span "Урок відбувся" at bounding box center [317, 40] width 111 height 20
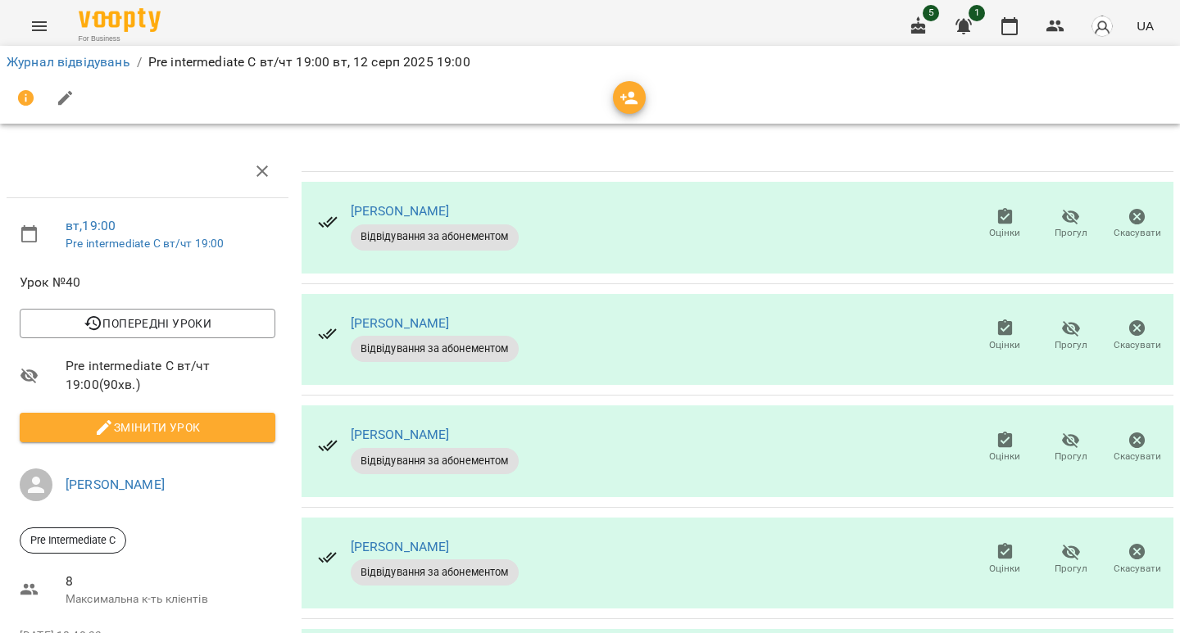
scroll to position [124, 0]
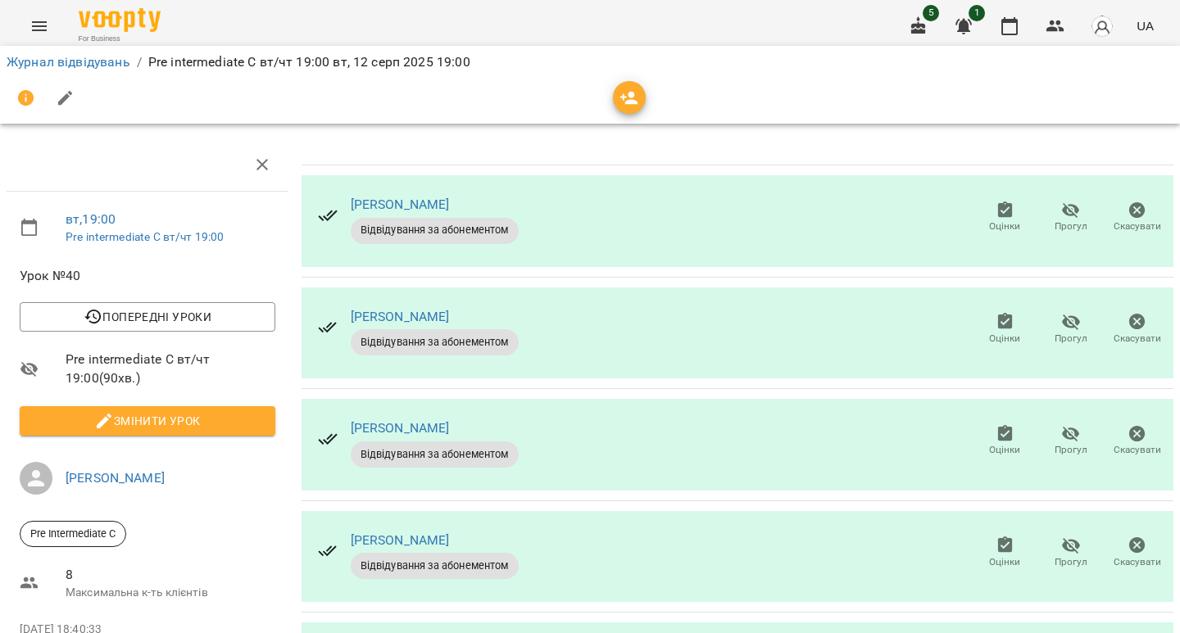
drag, startPoint x: 256, startPoint y: 388, endPoint x: 274, endPoint y: 448, distance: 62.5
click at [274, 554] on li "8 Максимальна к-ть клієнтів" at bounding box center [148, 583] width 282 height 58
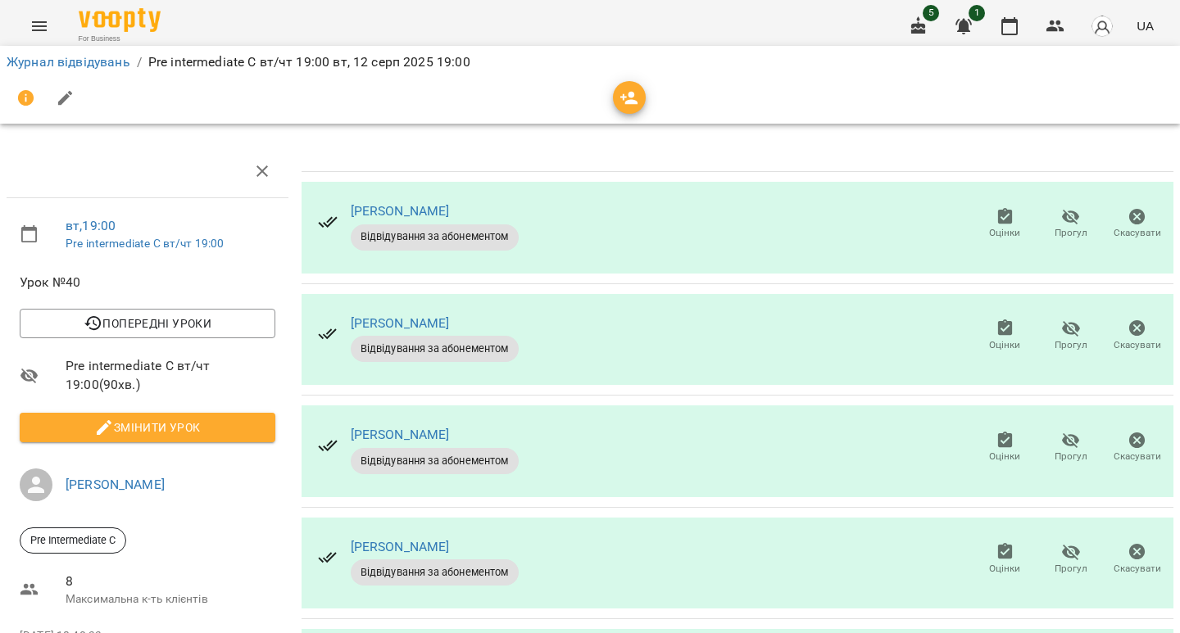
scroll to position [56, 0]
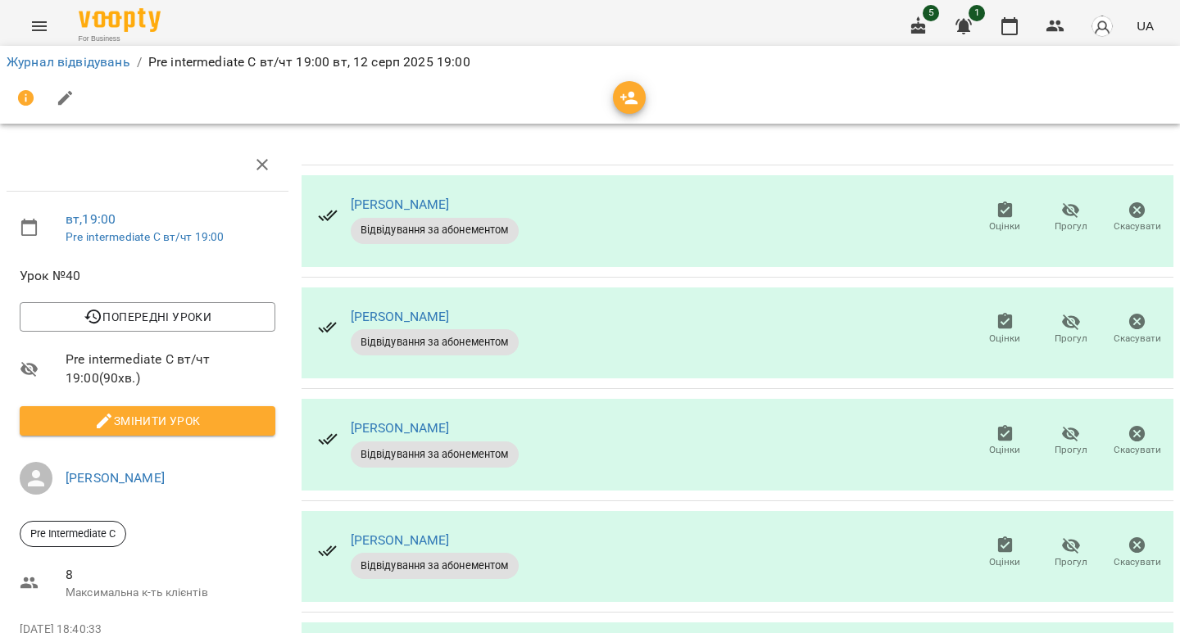
click at [231, 411] on span "Змінити урок" at bounding box center [147, 421] width 229 height 20
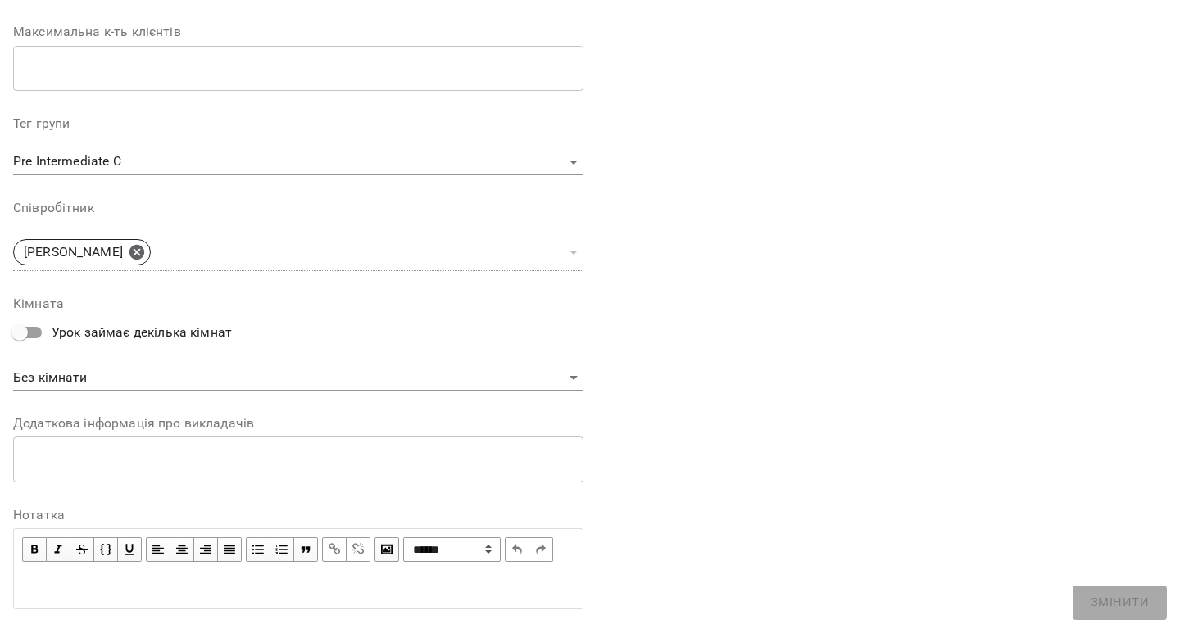
scroll to position [487, 0]
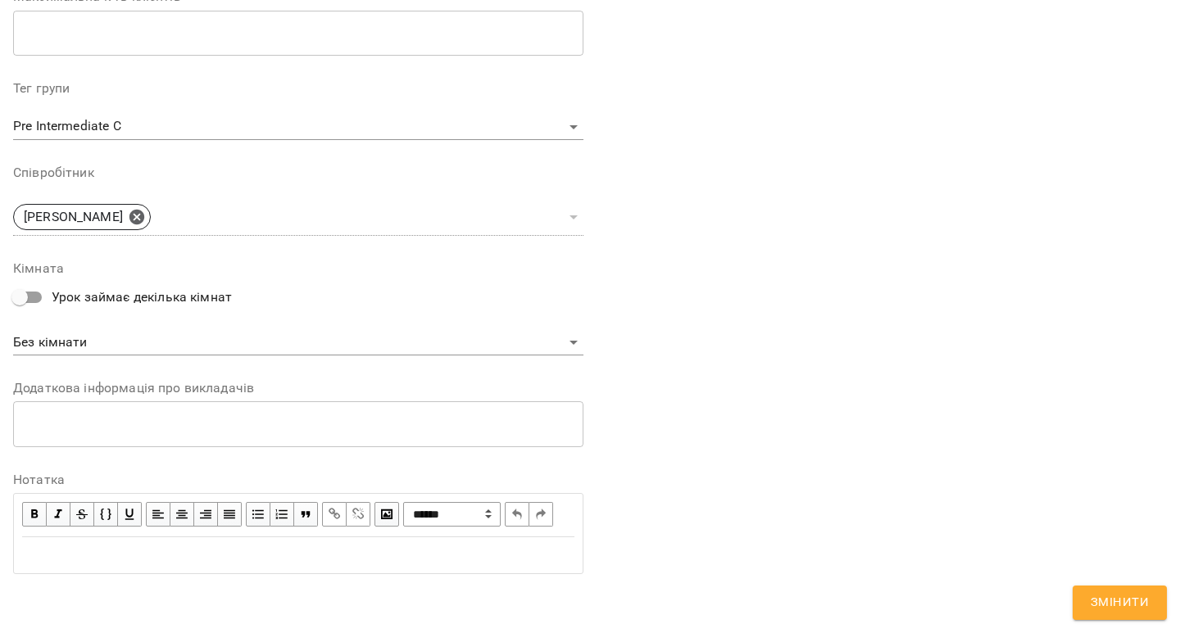
drag, startPoint x: 192, startPoint y: 556, endPoint x: 129, endPoint y: 561, distance: 62.5
click at [129, 561] on div "Edit text" at bounding box center [298, 556] width 552 height 20
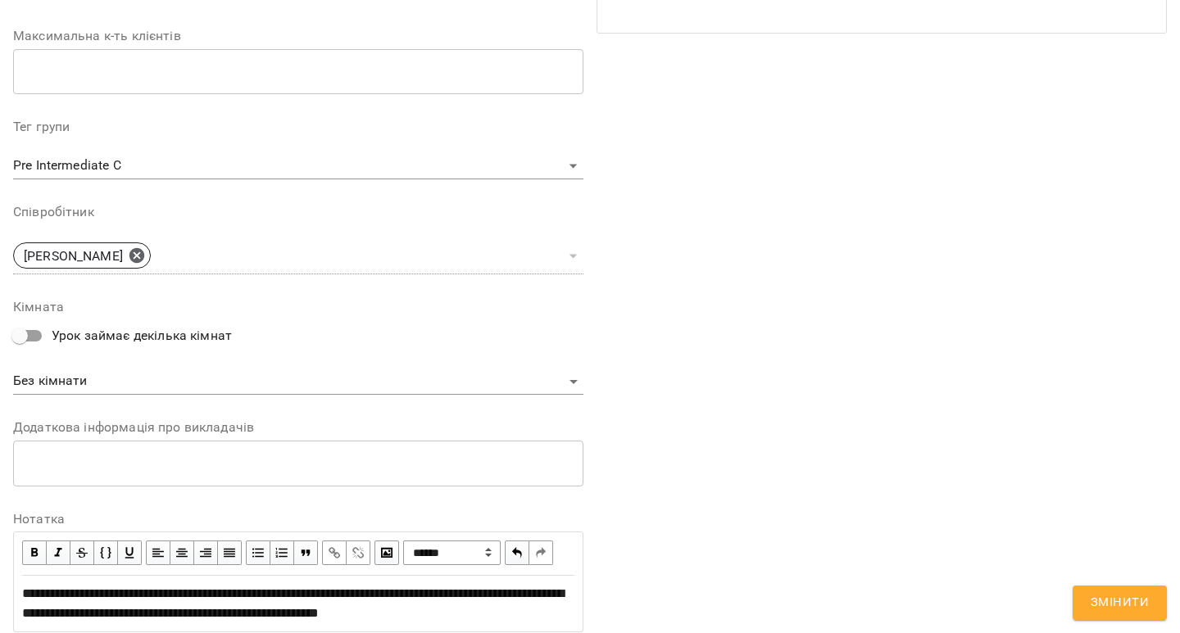
scroll to position [556, 0]
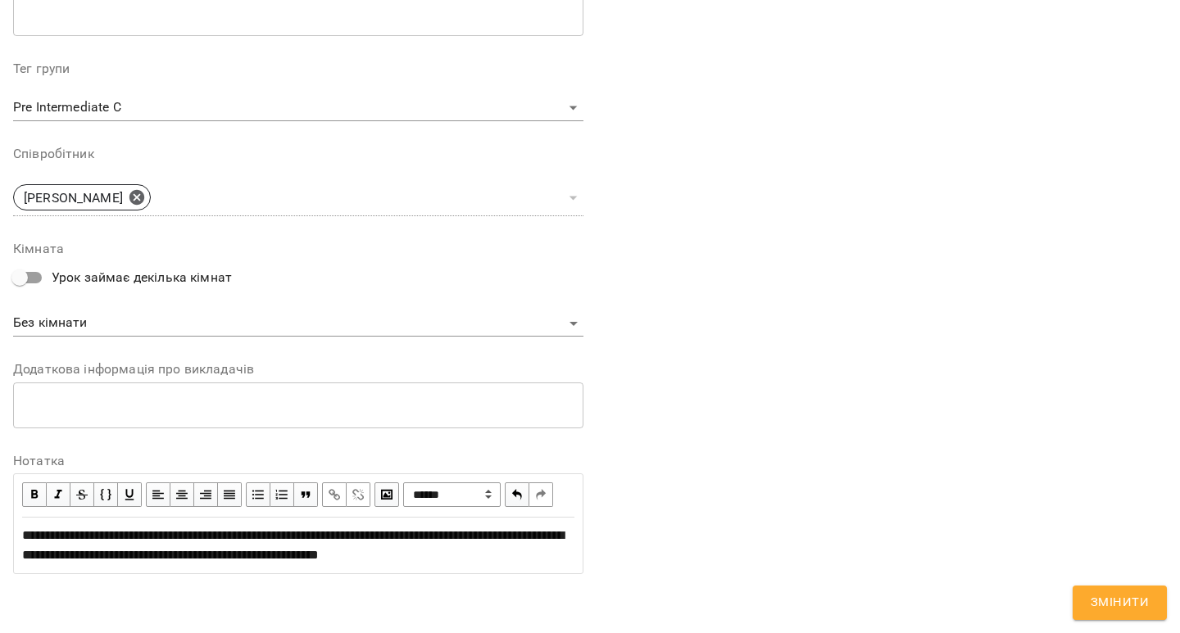
click at [154, 559] on span "**********" at bounding box center [293, 545] width 542 height 32
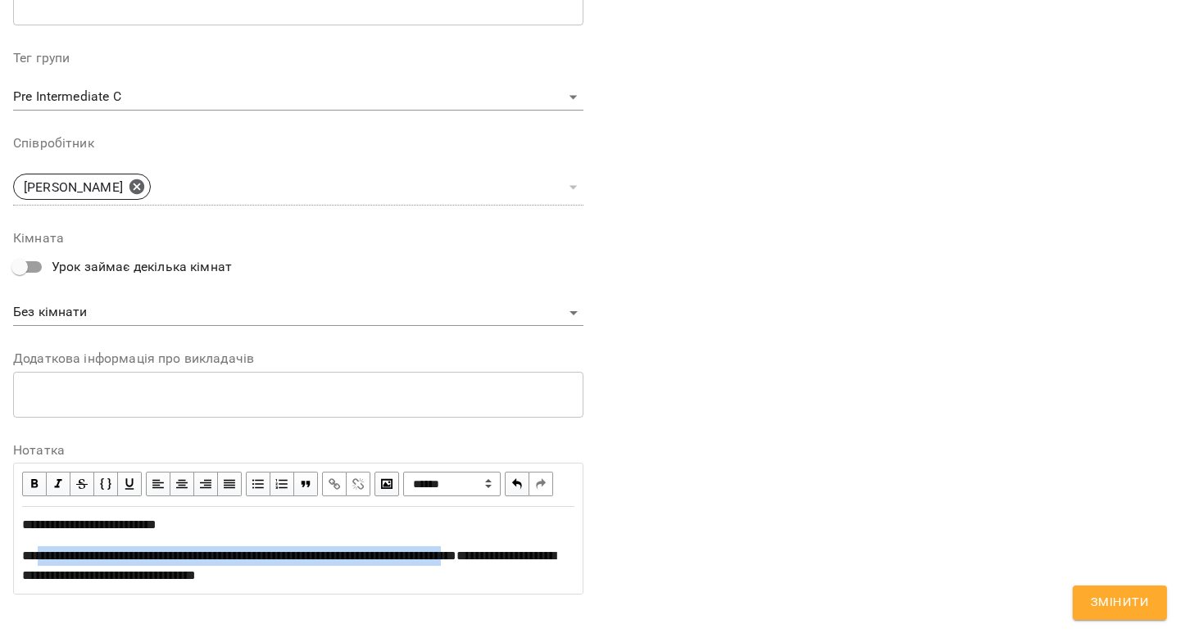
drag, startPoint x: 300, startPoint y: 588, endPoint x: 32, endPoint y: 572, distance: 268.4
click at [32, 572] on div "**********" at bounding box center [298, 550] width 552 height 70
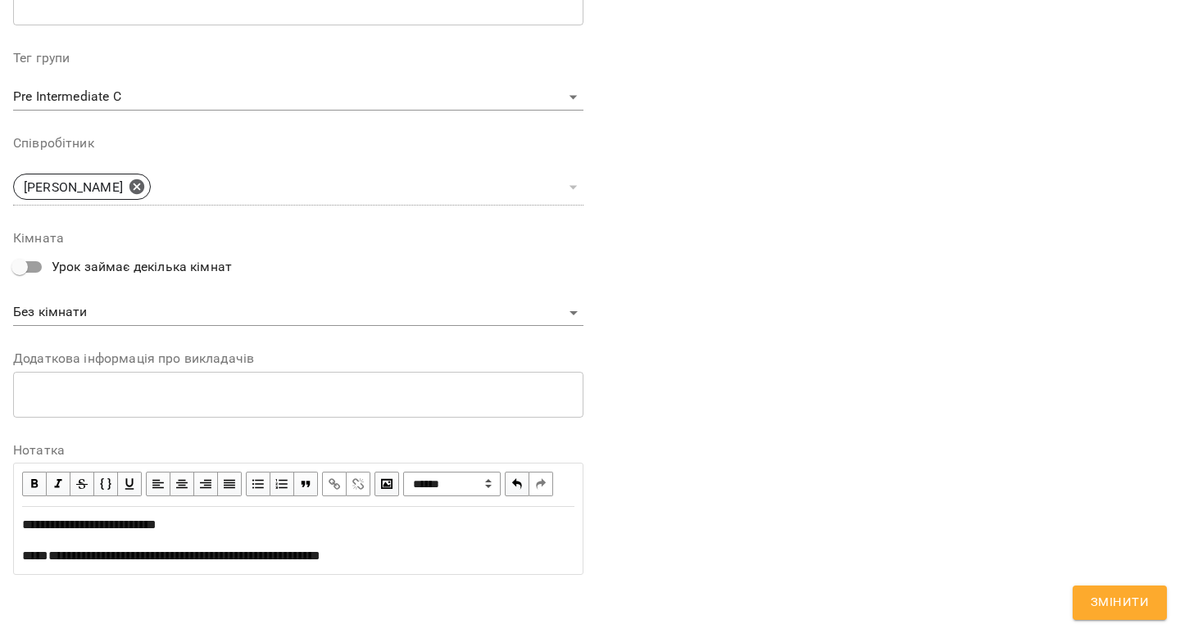
click at [34, 562] on span "**********" at bounding box center [171, 556] width 298 height 12
click at [28, 562] on span "**********" at bounding box center [163, 556] width 283 height 12
click at [803, 530] on div "**********" at bounding box center [881, 84] width 583 height 1024
click at [1127, 611] on span "Змінити" at bounding box center [1120, 602] width 58 height 21
